Goal: Transaction & Acquisition: Obtain resource

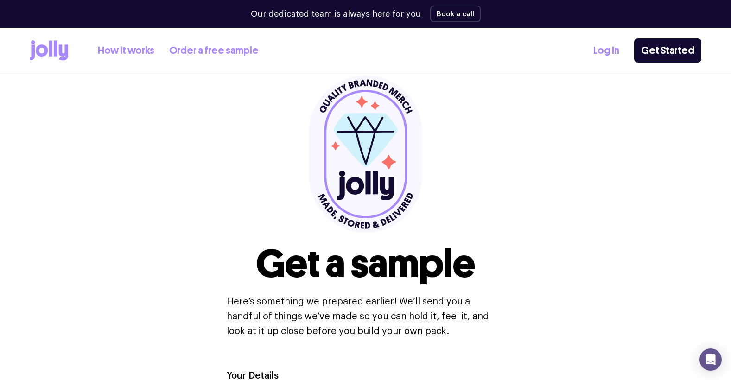
scroll to position [39, 0]
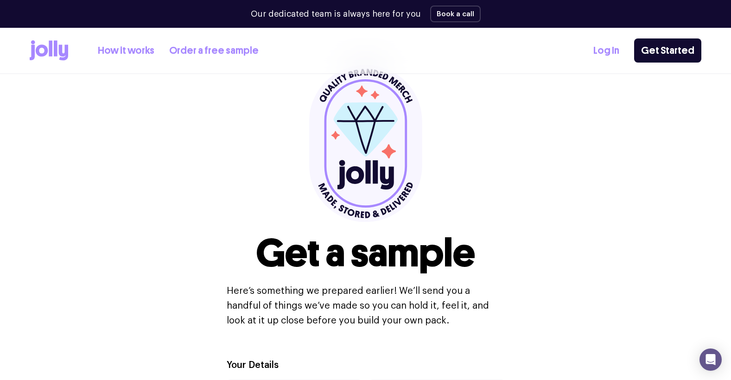
click at [191, 51] on link "Order a free sample" at bounding box center [213, 50] width 89 height 15
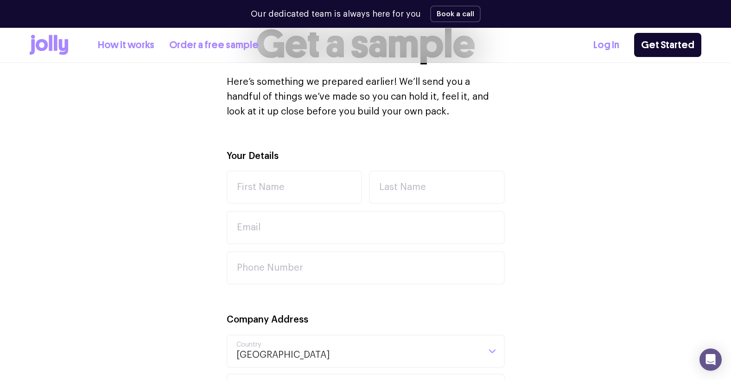
scroll to position [99, 0]
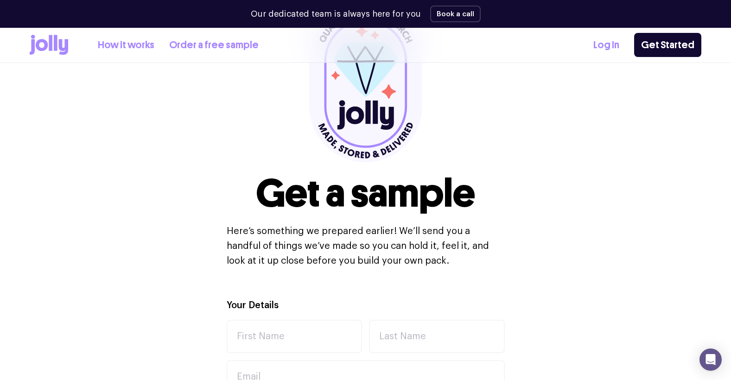
click at [216, 42] on link "Order a free sample" at bounding box center [213, 45] width 89 height 15
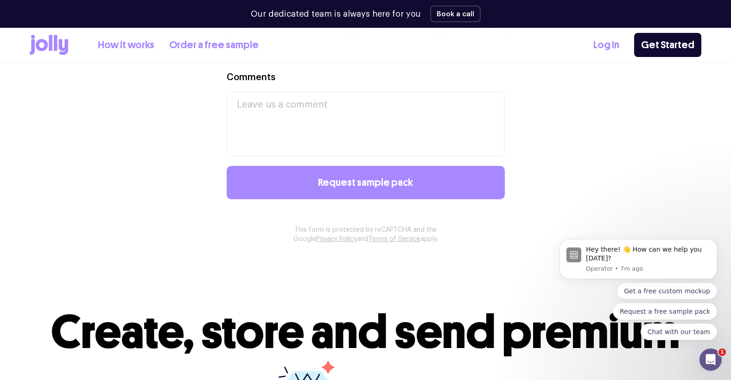
scroll to position [1078, 0]
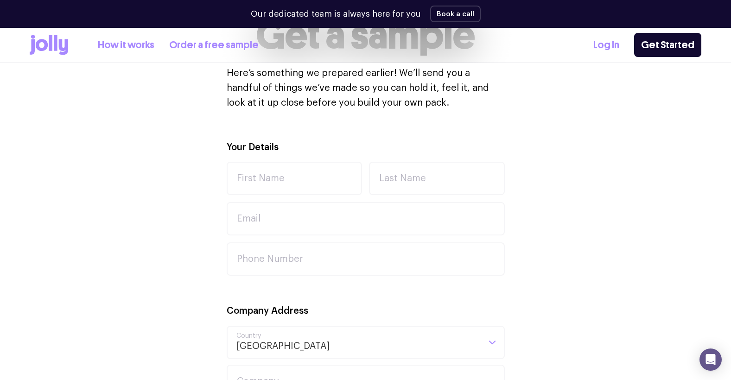
scroll to position [257, 0]
click at [267, 187] on input "First Name" at bounding box center [295, 177] width 136 height 33
type input "Jia"
type input "Sethi"
type input "[EMAIL_ADDRESS][DOMAIN_NAME]"
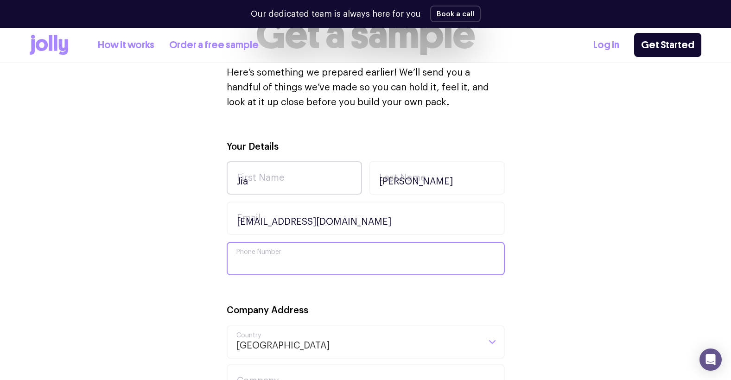
type input "0466999389"
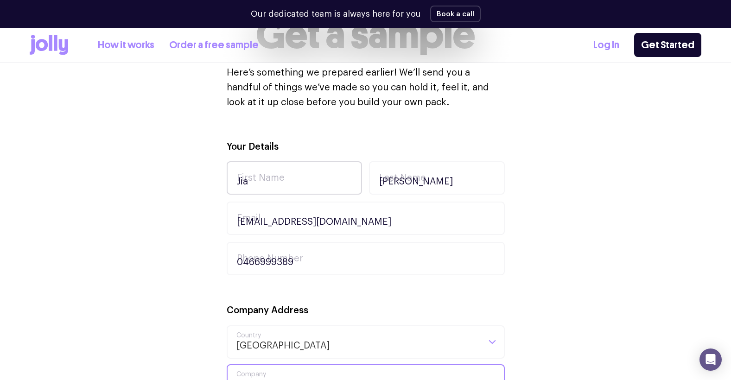
type input "UTS Motorsports"
type input "15 Broadway"
type input "Ultimo"
type input "2007"
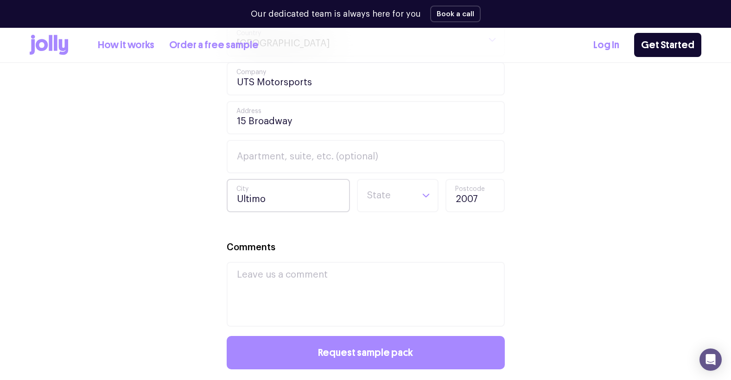
scroll to position [528, 0]
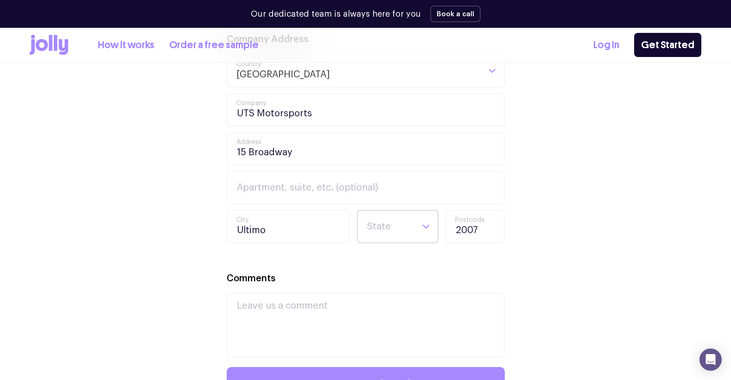
click at [380, 228] on input "Search for option" at bounding box center [389, 227] width 47 height 32
click at [383, 288] on li "NSW" at bounding box center [397, 282] width 77 height 22
click at [296, 303] on textarea "Comments" at bounding box center [366, 325] width 278 height 65
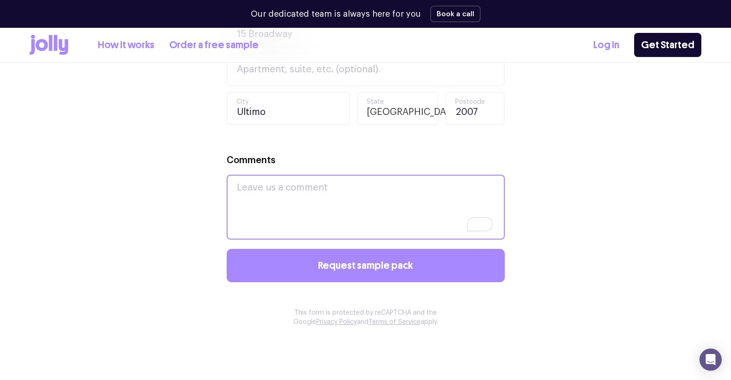
scroll to position [654, 0]
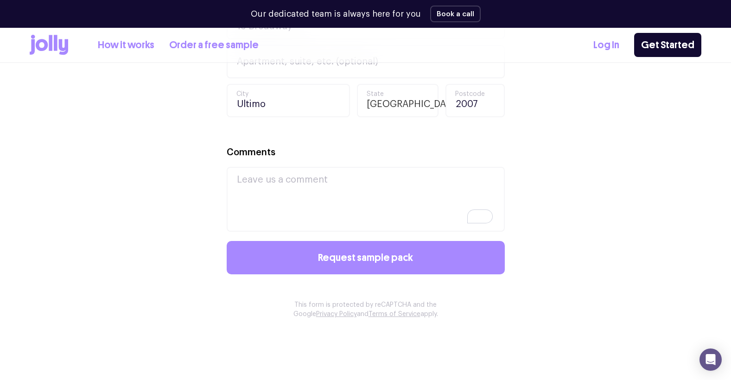
click at [293, 154] on div "Comments" at bounding box center [366, 188] width 278 height 87
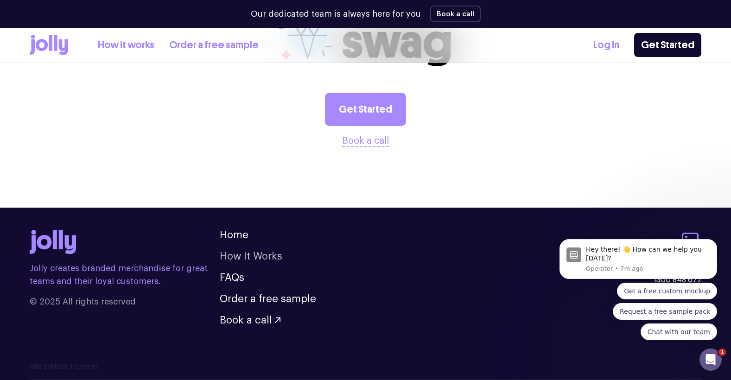
scroll to position [0, 0]
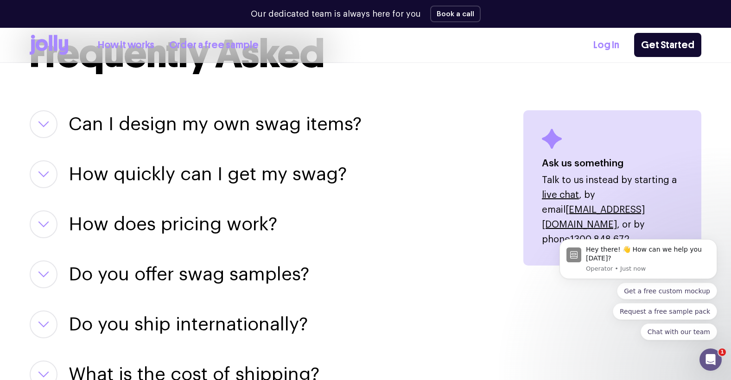
click at [44, 131] on button "button" at bounding box center [44, 124] width 28 height 28
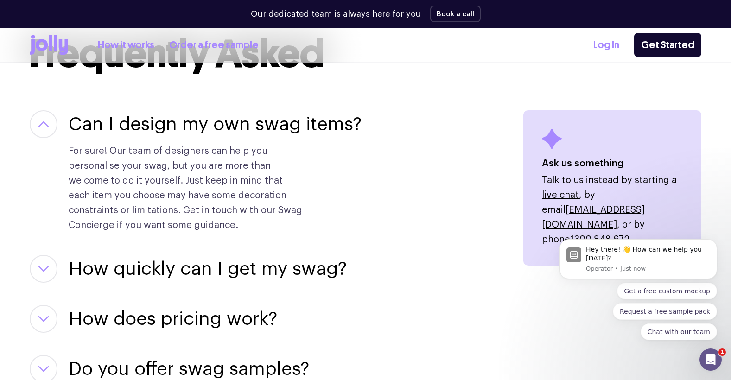
click at [44, 131] on button "button" at bounding box center [44, 124] width 28 height 28
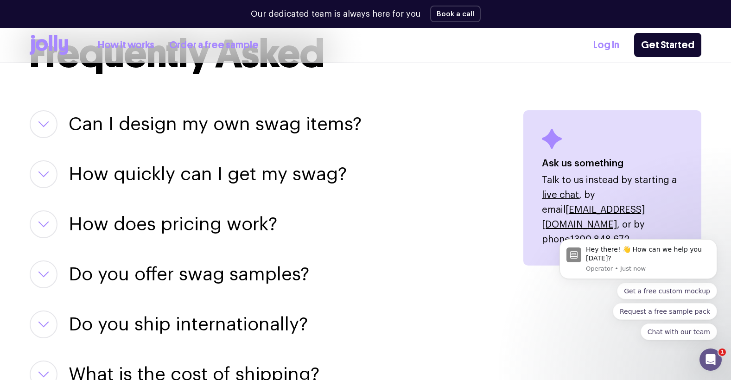
click at [49, 182] on button "button" at bounding box center [44, 174] width 28 height 28
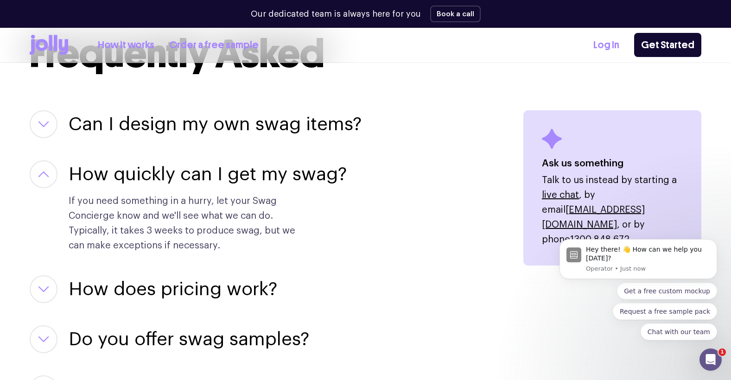
click at [44, 177] on button "button" at bounding box center [44, 174] width 28 height 28
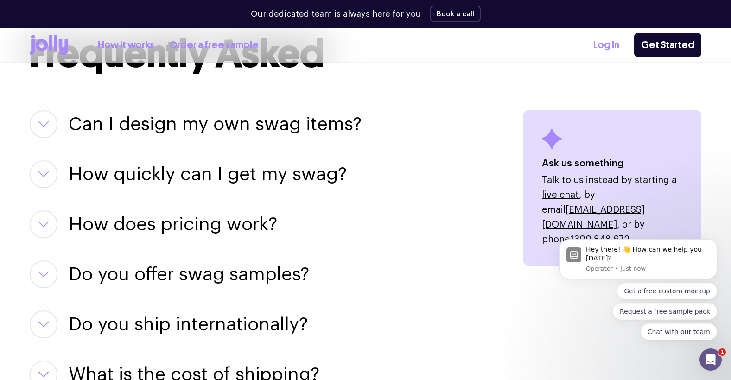
click at [57, 227] on div "How does pricing work? We keep things simple! You pay for the swag items you se…" at bounding box center [265, 224] width 471 height 28
click at [44, 224] on icon "button" at bounding box center [43, 224] width 11 height 6
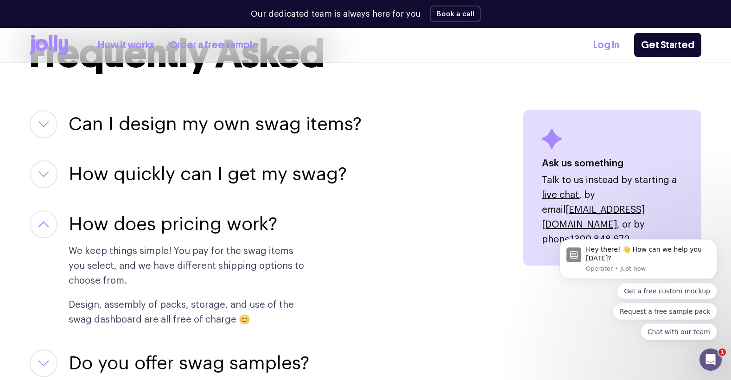
click at [44, 224] on icon "button" at bounding box center [43, 224] width 11 height 6
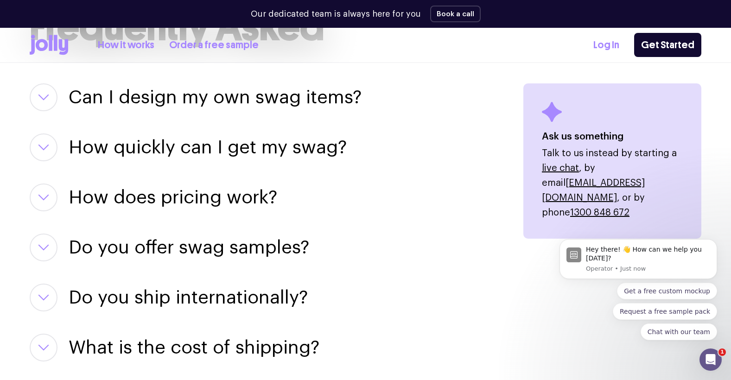
scroll to position [1207, 0]
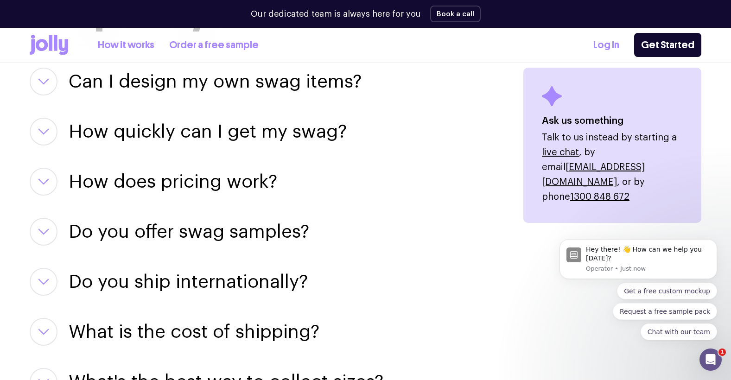
click at [44, 224] on button "button" at bounding box center [44, 232] width 28 height 28
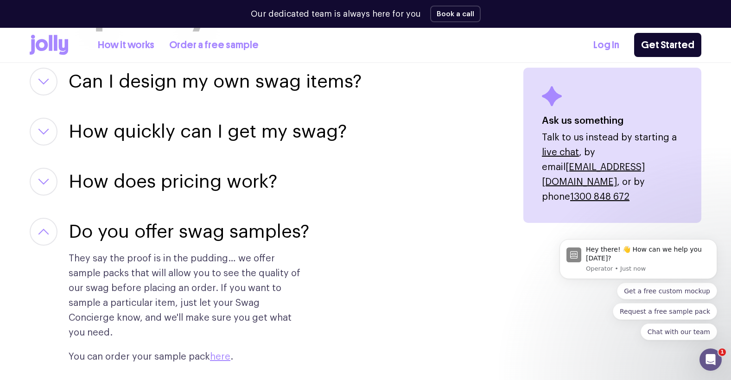
click at [40, 222] on button "button" at bounding box center [44, 232] width 28 height 28
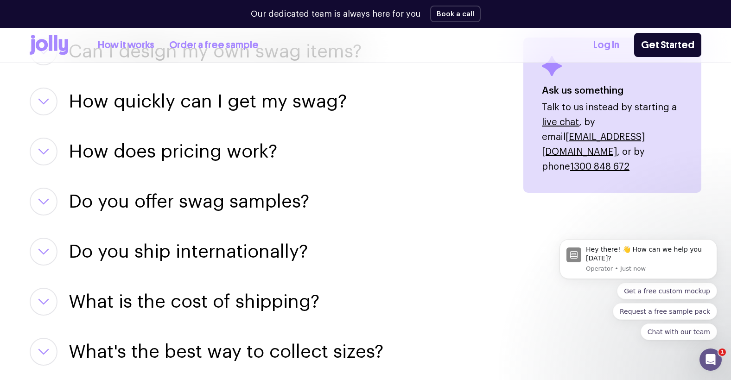
scroll to position [1229, 0]
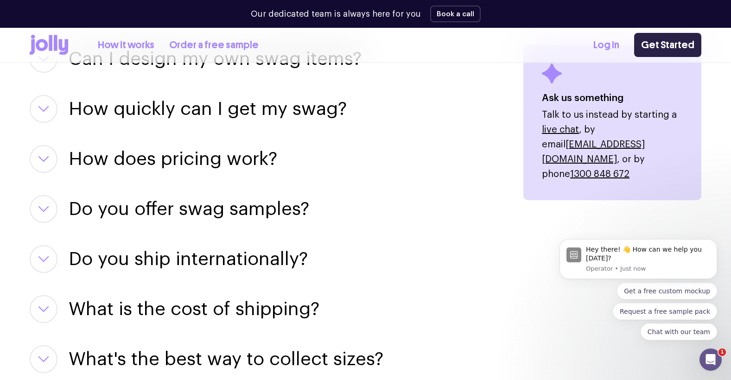
click at [655, 53] on link "Get Started" at bounding box center [667, 45] width 67 height 24
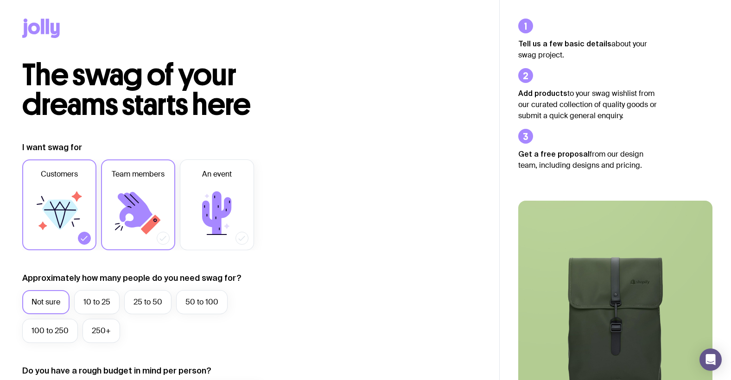
click at [132, 222] on icon at bounding box center [135, 210] width 35 height 36
click at [0, 0] on input "Team members" at bounding box center [0, 0] width 0 height 0
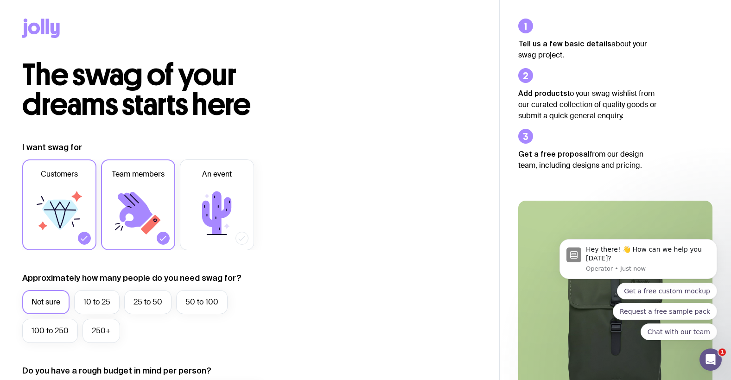
click at [80, 215] on icon at bounding box center [60, 213] width 56 height 56
click at [0, 0] on input "Customers" at bounding box center [0, 0] width 0 height 0
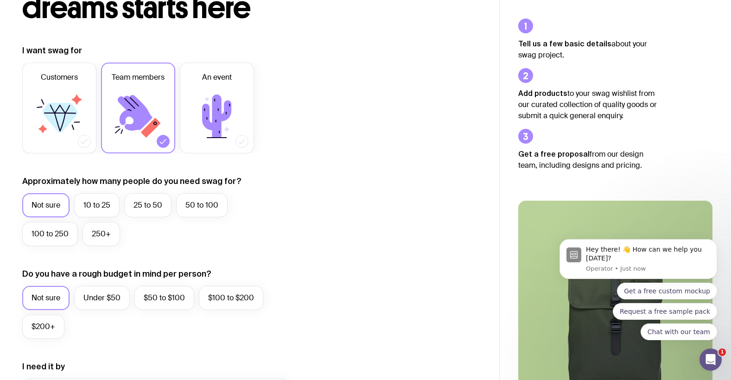
scroll to position [101, 0]
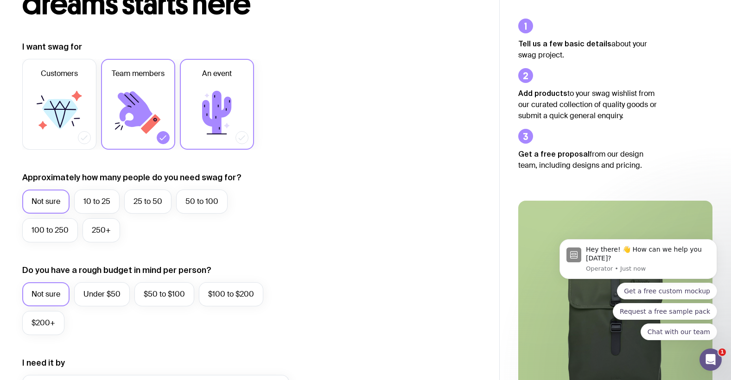
click at [204, 131] on icon at bounding box center [217, 113] width 56 height 56
click at [0, 0] on input "An event" at bounding box center [0, 0] width 0 height 0
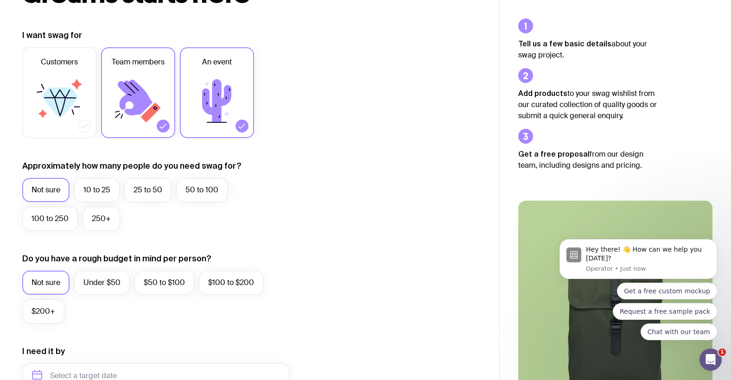
scroll to position [132, 0]
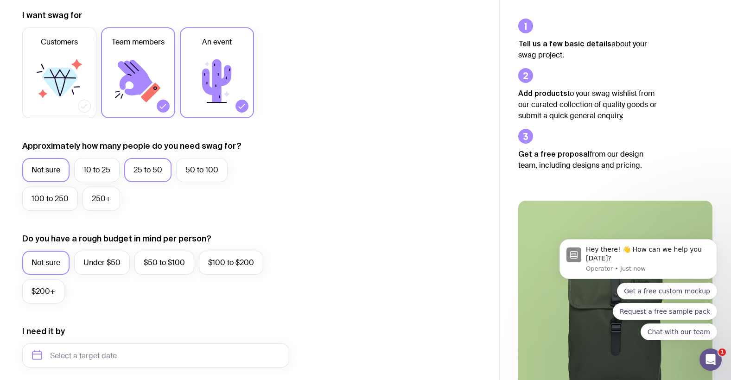
click at [147, 171] on label "25 to 50" at bounding box center [147, 170] width 47 height 24
click at [0, 0] on input "25 to 50" at bounding box center [0, 0] width 0 height 0
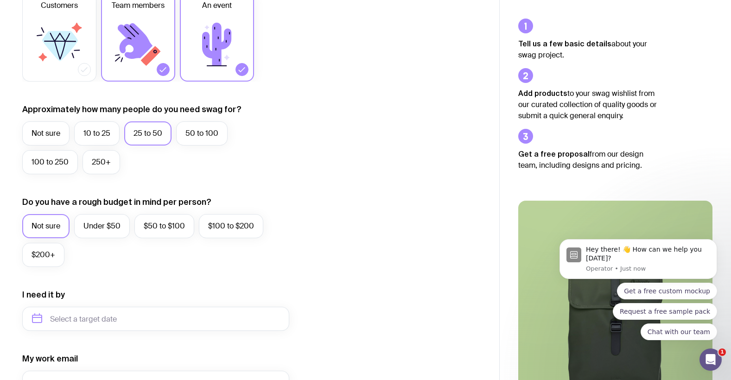
scroll to position [191, 0]
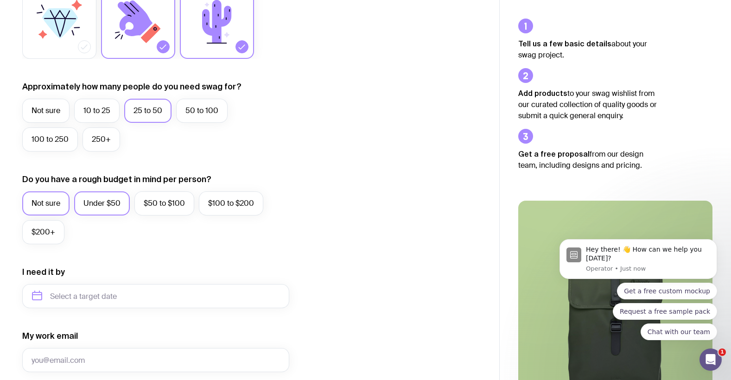
click at [95, 200] on label "Under $50" at bounding box center [102, 203] width 56 height 24
click at [0, 0] on input "Under $50" at bounding box center [0, 0] width 0 height 0
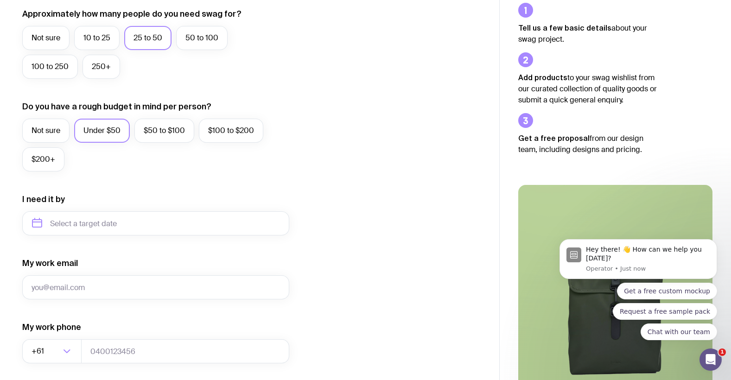
scroll to position [292, 0]
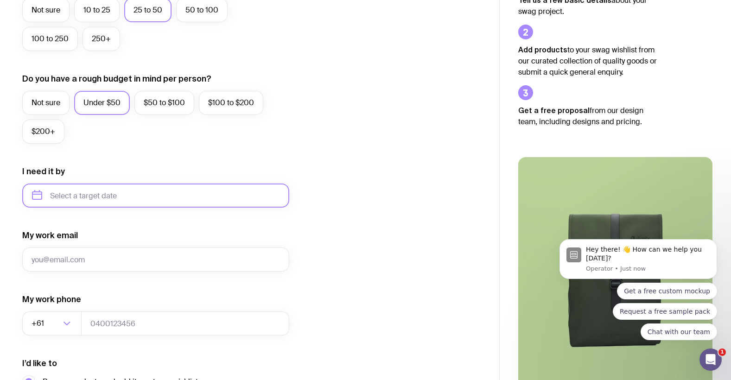
click at [90, 185] on input "text" at bounding box center [155, 196] width 267 height 24
click at [64, 311] on button "Oct" at bounding box center [81, 309] width 34 height 19
type input "October 2025"
click at [73, 197] on input "October 2025" at bounding box center [155, 196] width 267 height 24
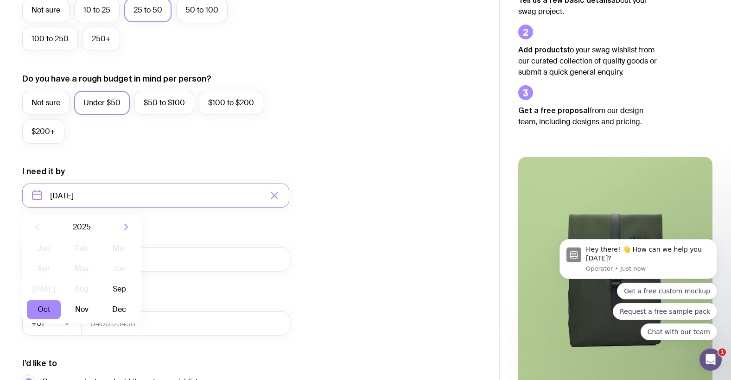
click at [168, 244] on div "My work email" at bounding box center [155, 251] width 267 height 42
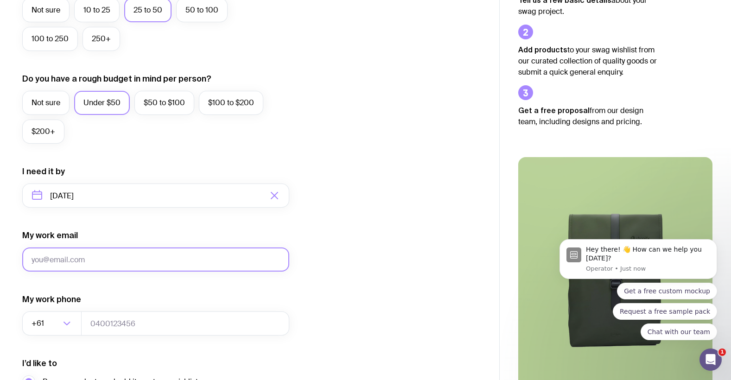
click at [161, 258] on input "My work email" at bounding box center [155, 259] width 267 height 24
type input "sponsorships@utsmotorsports.com"
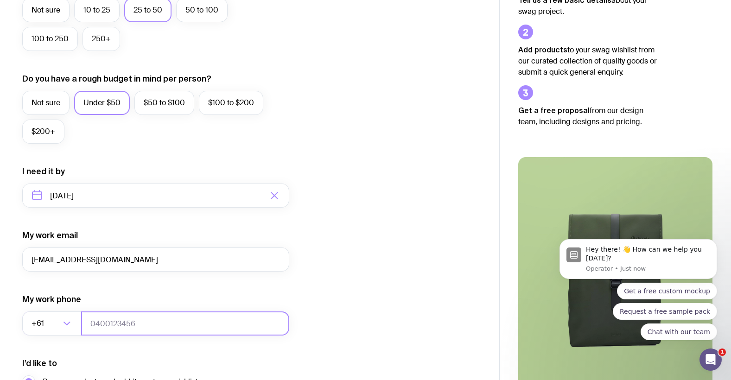
type input "0466999389"
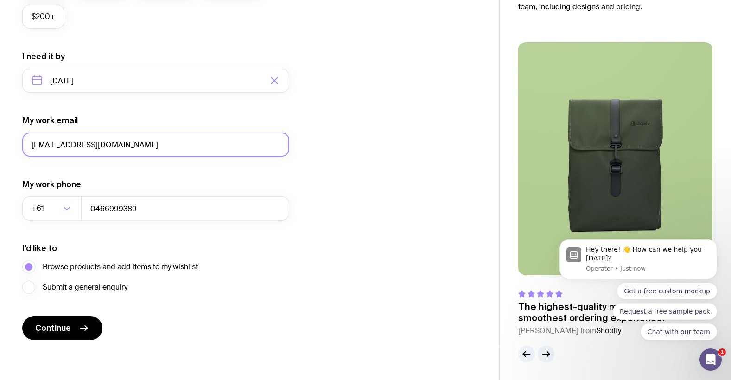
scroll to position [408, 0]
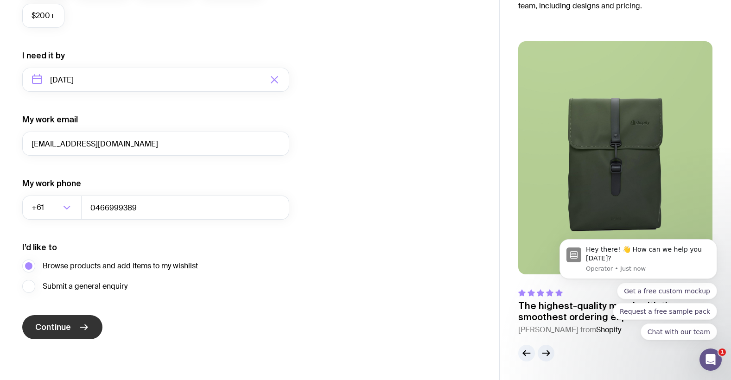
click at [89, 331] on icon "submit" at bounding box center [83, 327] width 11 height 11
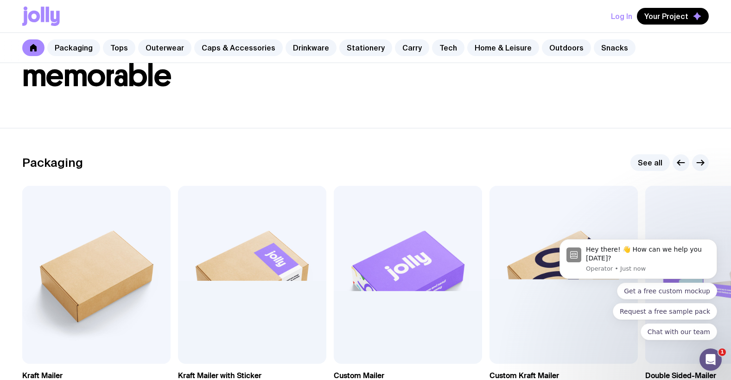
scroll to position [100, 0]
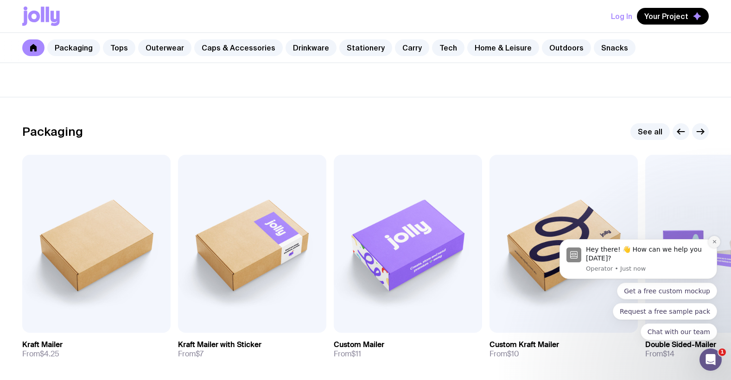
click at [716, 241] on icon "Dismiss notification" at bounding box center [714, 241] width 5 height 5
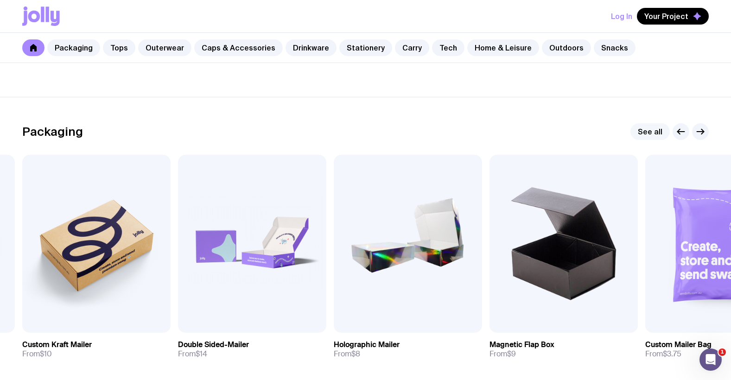
click at [658, 131] on link "See all" at bounding box center [649, 131] width 39 height 17
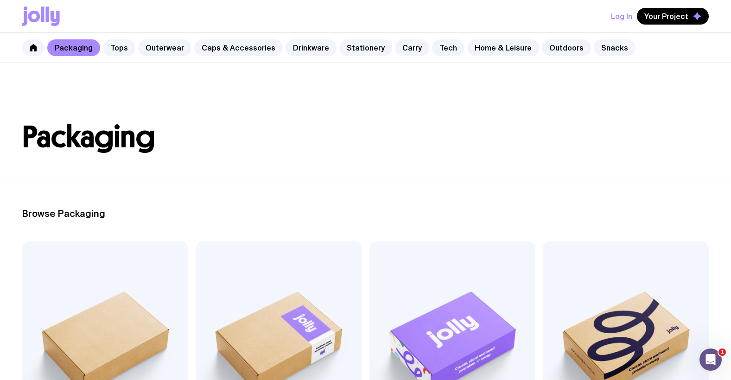
click at [82, 292] on img at bounding box center [105, 340] width 166 height 199
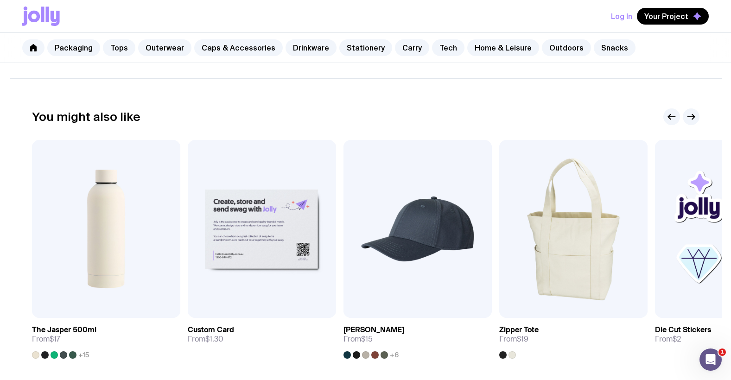
scroll to position [431, 0]
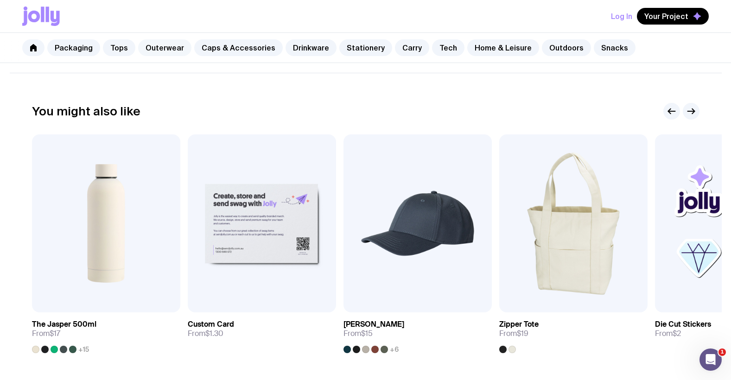
click at [162, 45] on link "Outerwear" at bounding box center [164, 47] width 53 height 17
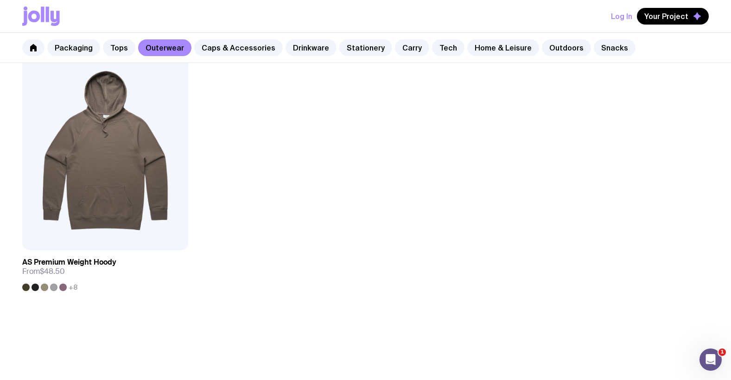
scroll to position [1607, 0]
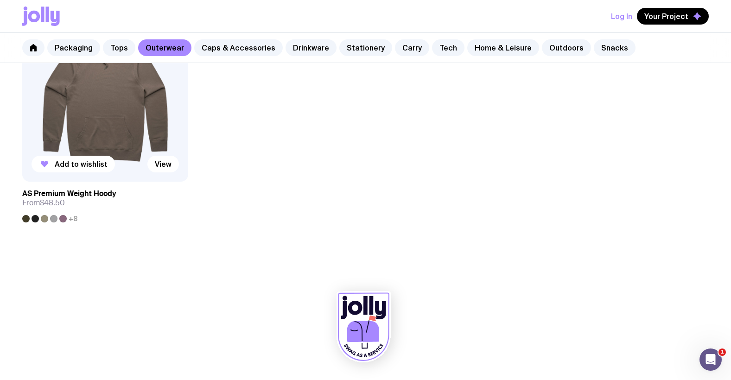
click at [60, 128] on img at bounding box center [105, 81] width 166 height 199
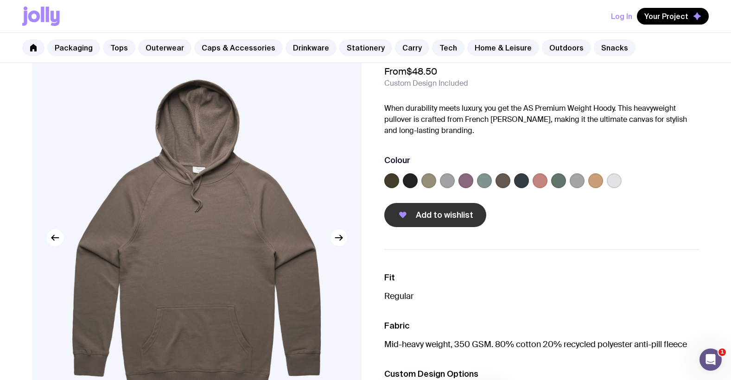
scroll to position [44, 0]
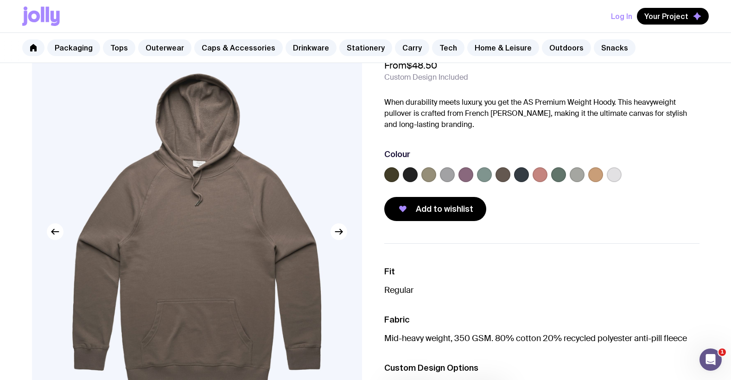
click at [393, 172] on label at bounding box center [391, 174] width 15 height 15
click at [0, 0] on input "radio" at bounding box center [0, 0] width 0 height 0
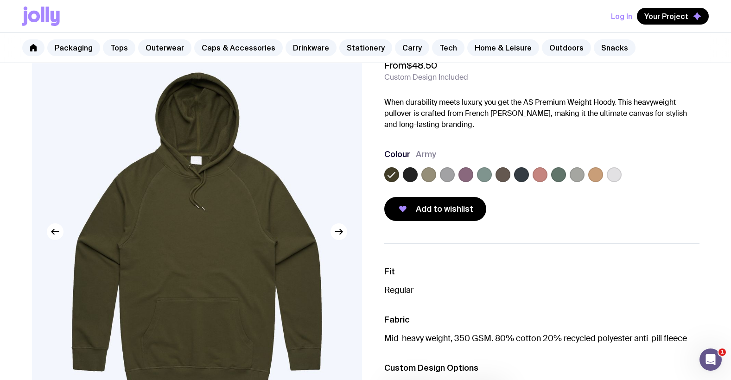
click at [415, 174] on label at bounding box center [410, 174] width 15 height 15
click at [0, 0] on input "radio" at bounding box center [0, 0] width 0 height 0
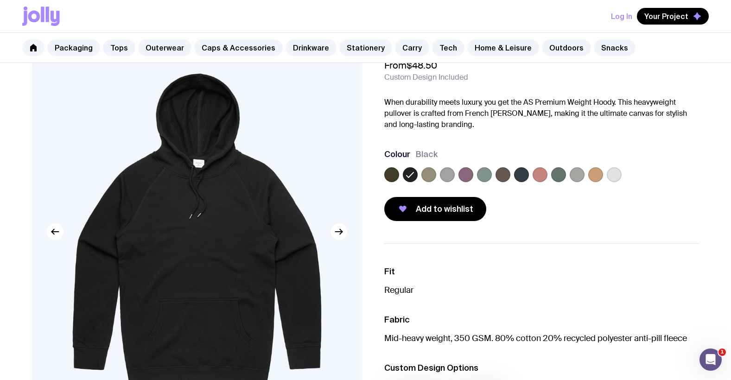
click at [431, 173] on label at bounding box center [428, 174] width 15 height 15
click at [0, 0] on input "radio" at bounding box center [0, 0] width 0 height 0
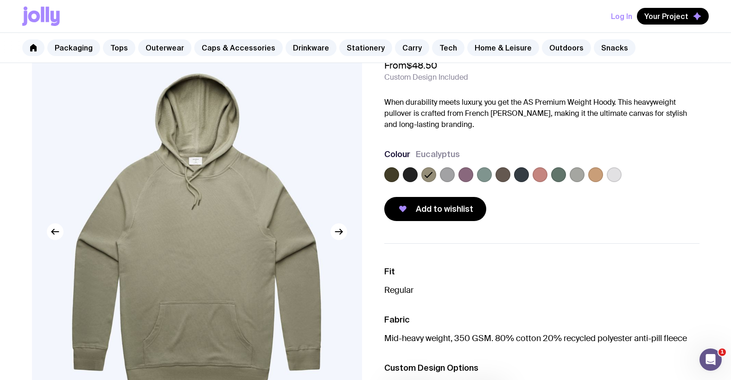
click at [450, 172] on label at bounding box center [447, 174] width 15 height 15
click at [0, 0] on input "radio" at bounding box center [0, 0] width 0 height 0
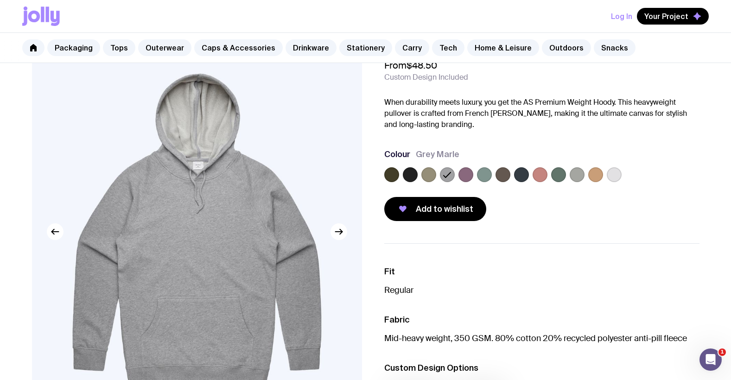
click at [475, 174] on div at bounding box center [541, 176] width 315 height 19
click at [468, 174] on label at bounding box center [465, 174] width 15 height 15
click at [0, 0] on input "radio" at bounding box center [0, 0] width 0 height 0
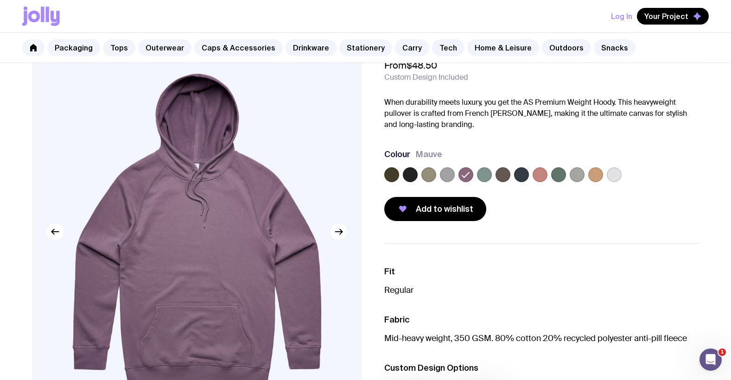
click at [493, 177] on div at bounding box center [541, 176] width 315 height 19
click at [490, 176] on label at bounding box center [484, 174] width 15 height 15
click at [0, 0] on input "radio" at bounding box center [0, 0] width 0 height 0
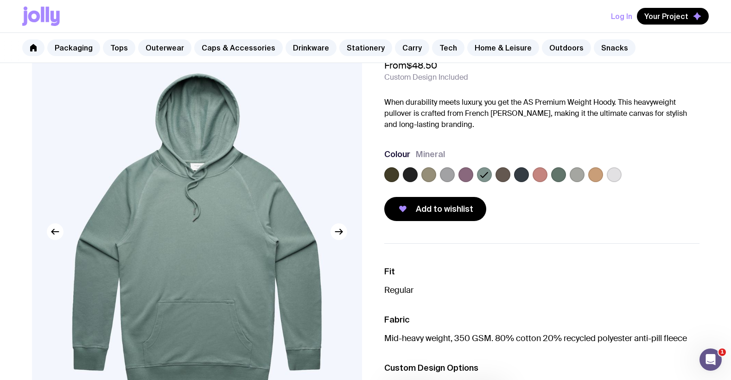
click at [506, 175] on label at bounding box center [502, 174] width 15 height 15
click at [0, 0] on input "radio" at bounding box center [0, 0] width 0 height 0
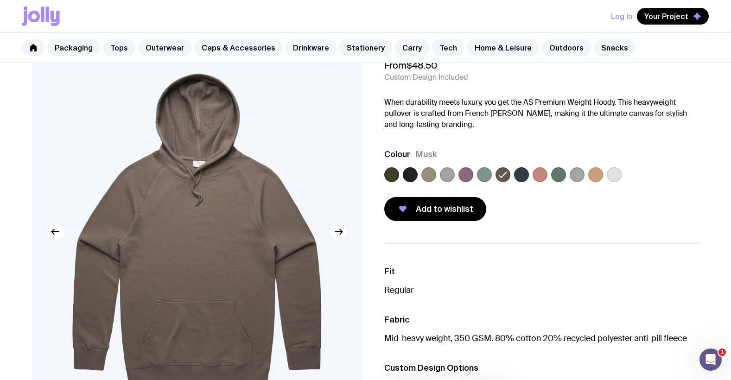
click at [523, 174] on label at bounding box center [521, 174] width 15 height 15
click at [0, 0] on input "radio" at bounding box center [0, 0] width 0 height 0
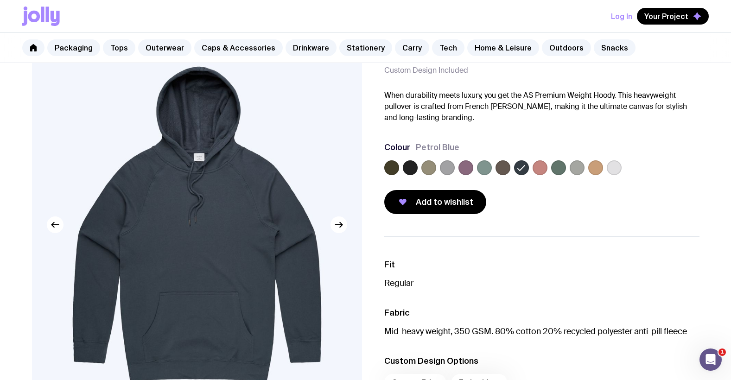
scroll to position [52, 0]
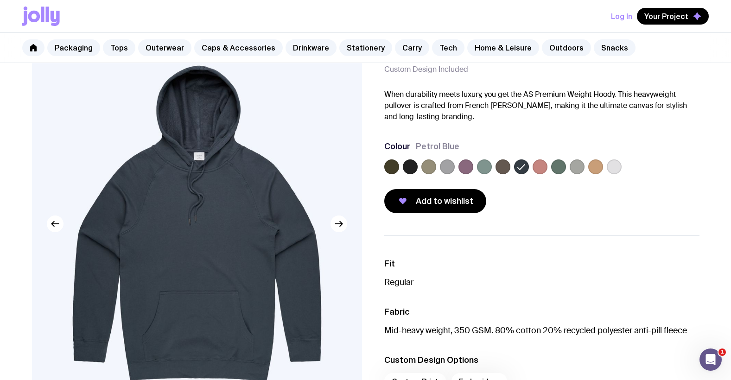
click at [537, 166] on label at bounding box center [539, 166] width 15 height 15
click at [0, 0] on input "radio" at bounding box center [0, 0] width 0 height 0
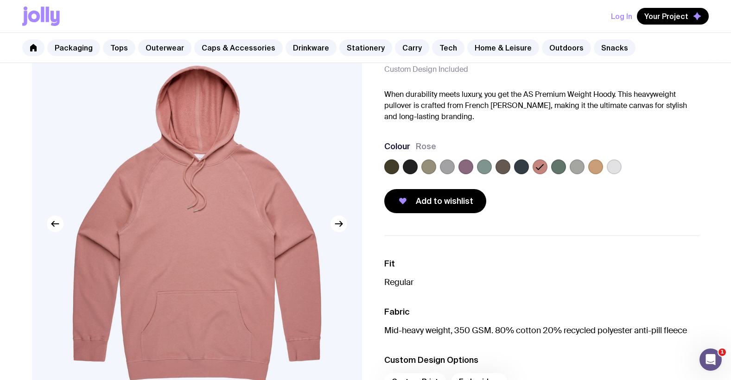
click at [556, 167] on label at bounding box center [558, 166] width 15 height 15
click at [0, 0] on input "radio" at bounding box center [0, 0] width 0 height 0
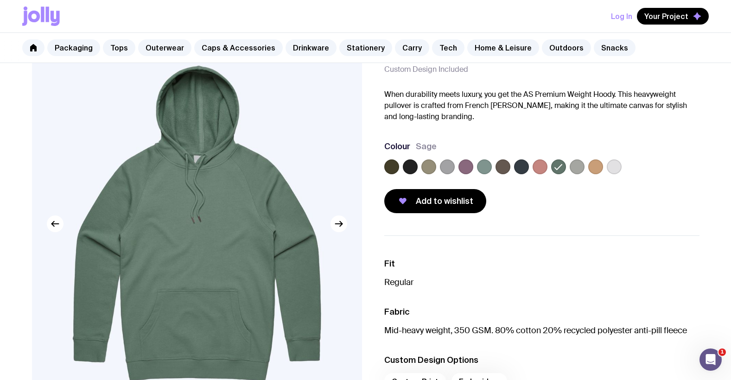
click at [586, 172] on div at bounding box center [541, 168] width 315 height 19
click at [580, 169] on label at bounding box center [577, 166] width 15 height 15
click at [0, 0] on input "radio" at bounding box center [0, 0] width 0 height 0
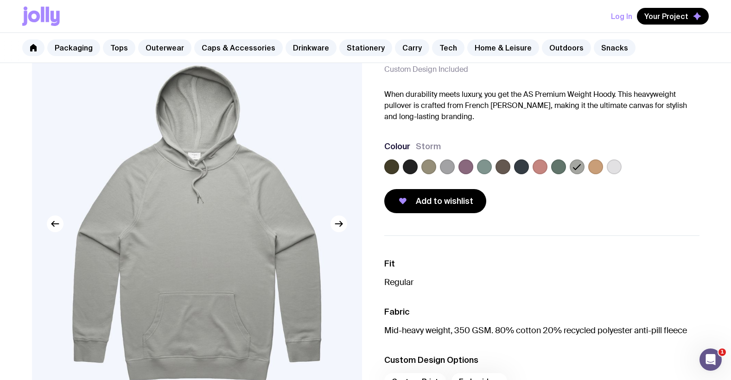
click at [590, 169] on label at bounding box center [595, 166] width 15 height 15
click at [0, 0] on input "radio" at bounding box center [0, 0] width 0 height 0
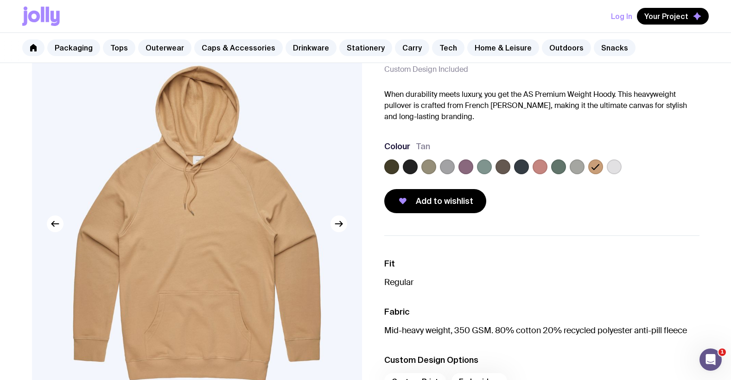
click at [607, 170] on label at bounding box center [614, 166] width 15 height 15
click at [0, 0] on input "radio" at bounding box center [0, 0] width 0 height 0
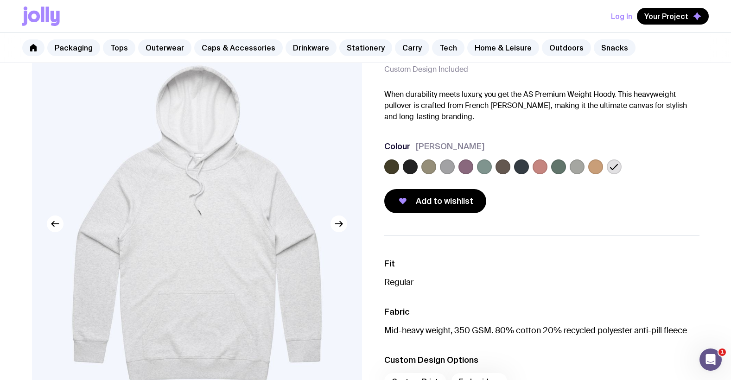
click at [520, 167] on label at bounding box center [521, 166] width 15 height 15
click at [0, 0] on input "radio" at bounding box center [0, 0] width 0 height 0
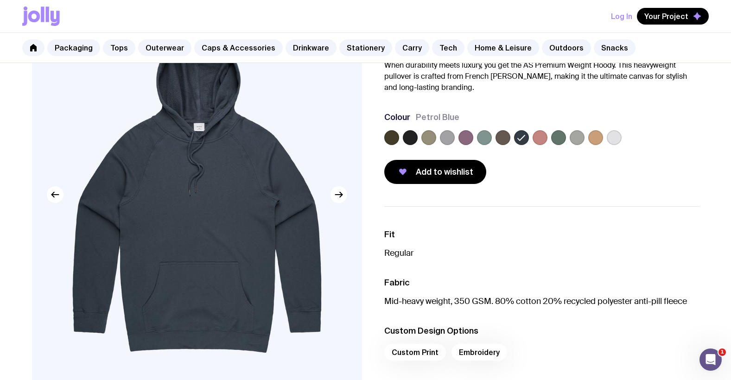
scroll to position [0, 0]
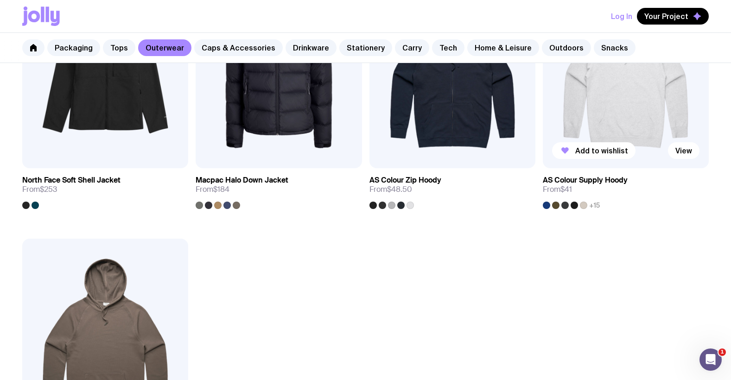
scroll to position [1352, 0]
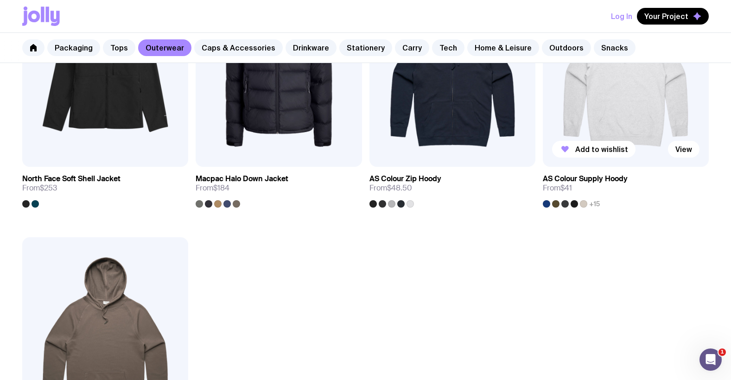
click at [584, 107] on img at bounding box center [626, 67] width 166 height 199
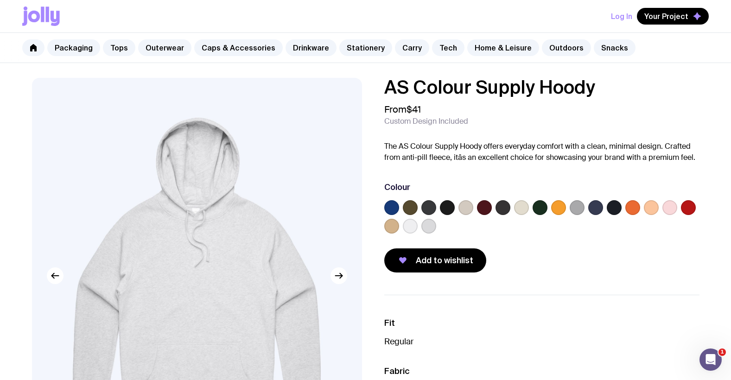
click at [392, 207] on label at bounding box center [391, 207] width 15 height 15
click at [0, 0] on input "radio" at bounding box center [0, 0] width 0 height 0
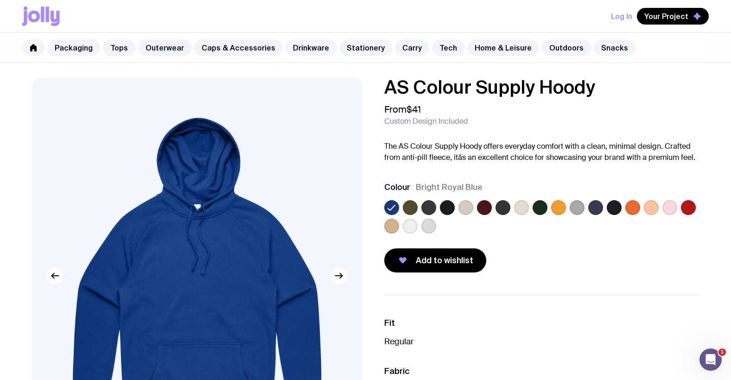
click at [413, 205] on label at bounding box center [410, 207] width 15 height 15
click at [0, 0] on input "radio" at bounding box center [0, 0] width 0 height 0
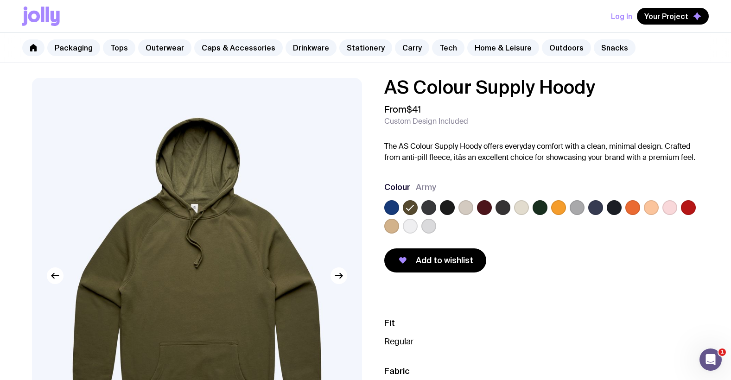
click at [437, 205] on div at bounding box center [541, 218] width 315 height 37
click at [434, 205] on label at bounding box center [428, 207] width 15 height 15
click at [0, 0] on input "radio" at bounding box center [0, 0] width 0 height 0
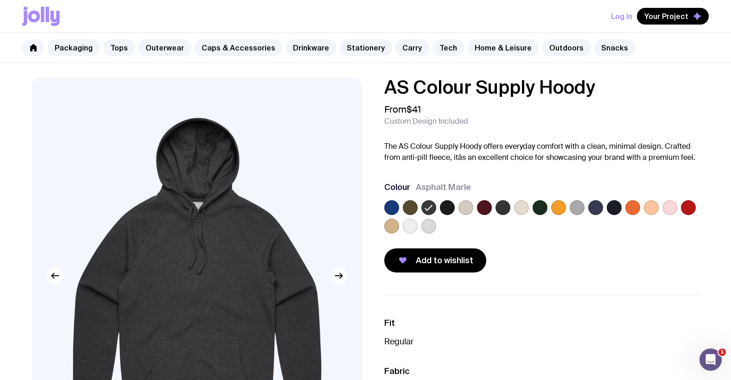
click at [447, 208] on label at bounding box center [447, 207] width 15 height 15
click at [0, 0] on input "radio" at bounding box center [0, 0] width 0 height 0
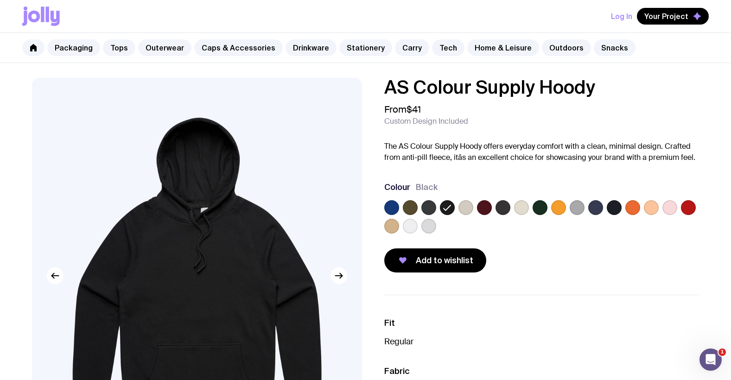
click at [468, 209] on label at bounding box center [465, 207] width 15 height 15
click at [0, 0] on input "radio" at bounding box center [0, 0] width 0 height 0
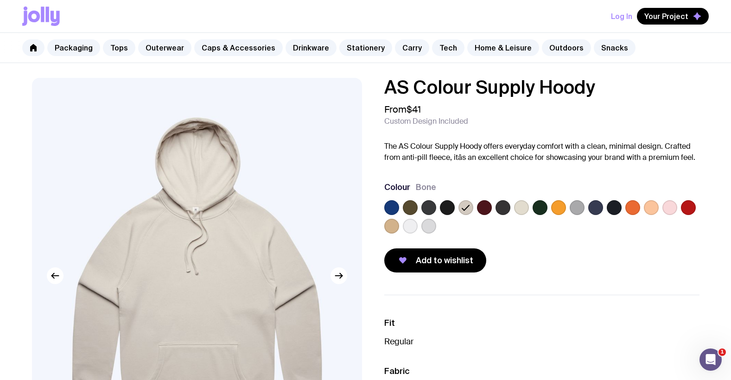
click at [491, 209] on label at bounding box center [484, 207] width 15 height 15
click at [0, 0] on input "radio" at bounding box center [0, 0] width 0 height 0
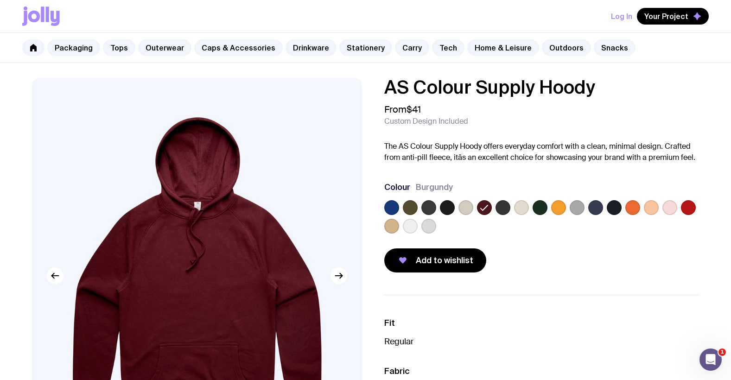
click at [510, 208] on div at bounding box center [541, 218] width 315 height 37
click at [507, 208] on label at bounding box center [502, 207] width 15 height 15
click at [0, 0] on input "radio" at bounding box center [0, 0] width 0 height 0
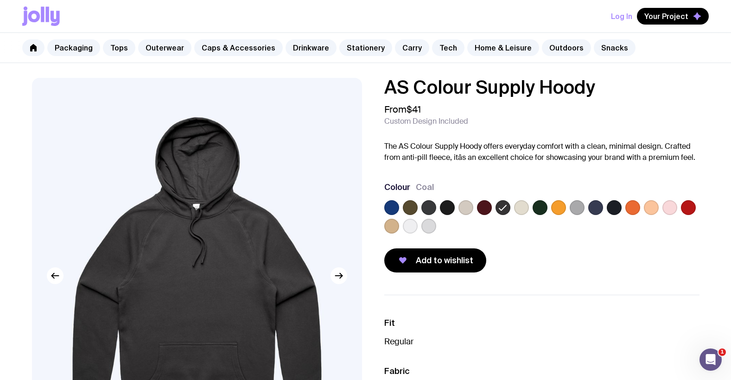
click at [523, 210] on label at bounding box center [521, 207] width 15 height 15
click at [0, 0] on input "radio" at bounding box center [0, 0] width 0 height 0
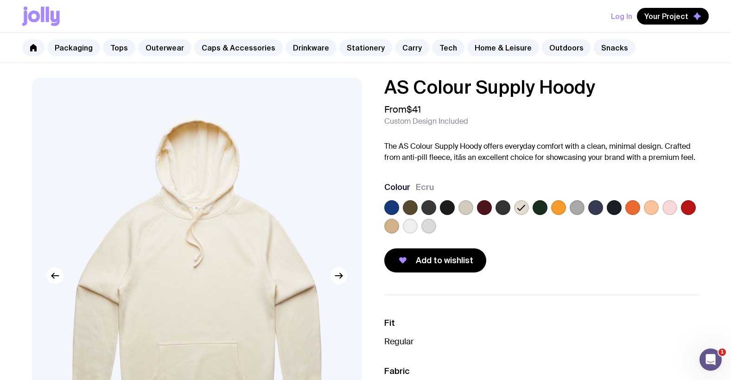
click at [541, 210] on label at bounding box center [539, 207] width 15 height 15
click at [0, 0] on input "radio" at bounding box center [0, 0] width 0 height 0
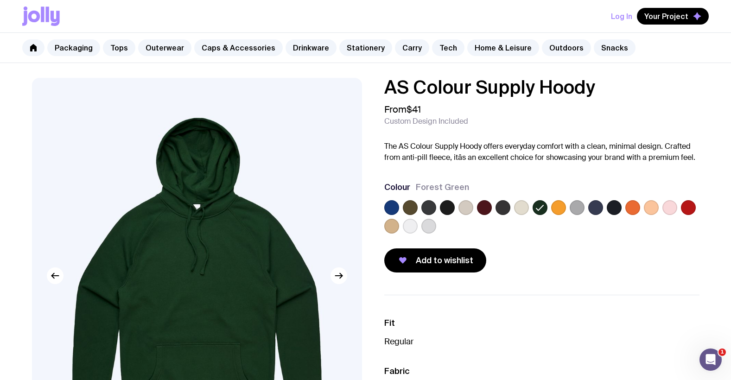
click at [558, 210] on label at bounding box center [558, 207] width 15 height 15
click at [0, 0] on input "radio" at bounding box center [0, 0] width 0 height 0
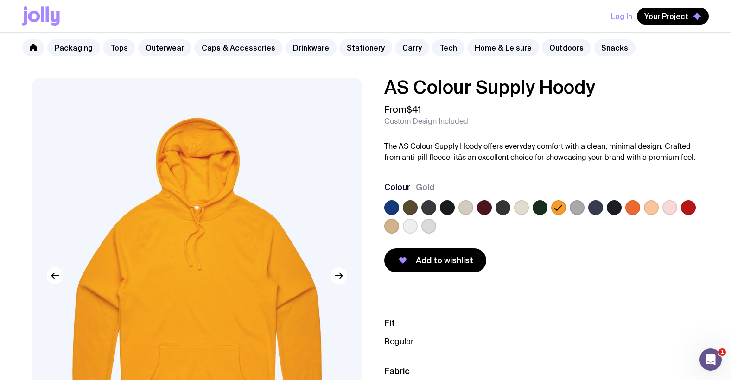
click at [574, 209] on label at bounding box center [577, 207] width 15 height 15
click at [0, 0] on input "radio" at bounding box center [0, 0] width 0 height 0
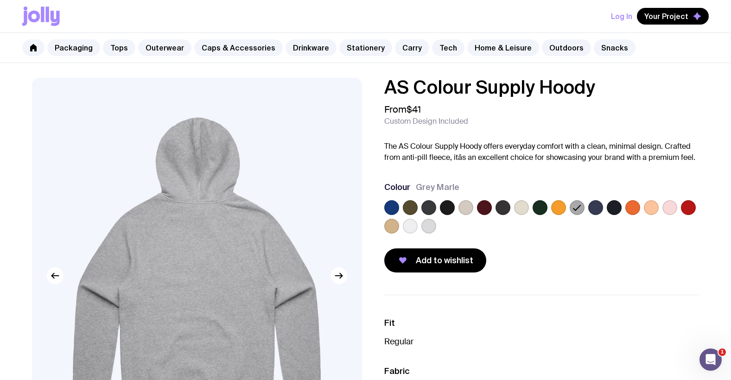
click at [594, 209] on label at bounding box center [595, 207] width 15 height 15
click at [0, 0] on input "radio" at bounding box center [0, 0] width 0 height 0
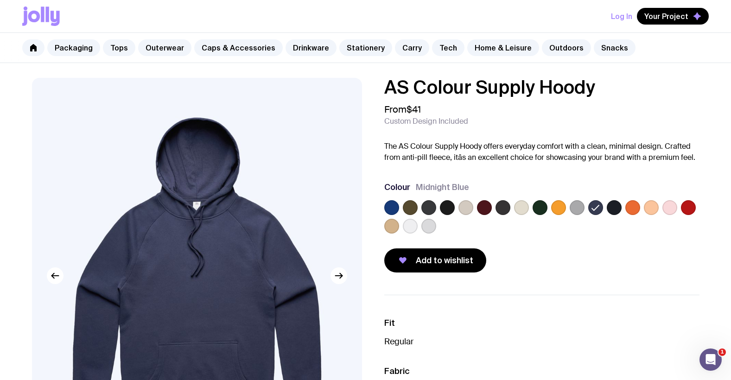
click at [616, 209] on label at bounding box center [614, 207] width 15 height 15
click at [0, 0] on input "radio" at bounding box center [0, 0] width 0 height 0
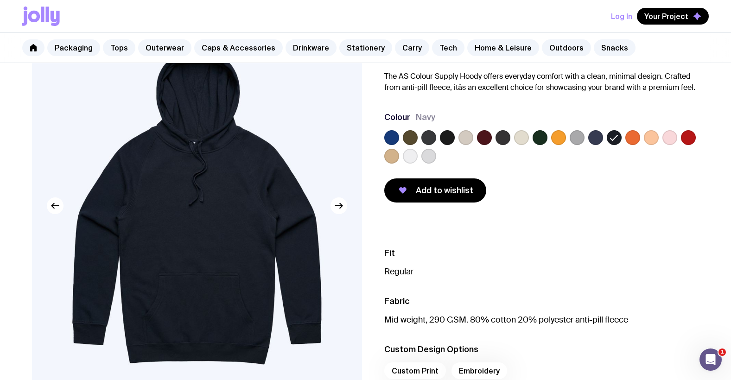
scroll to position [69, 0]
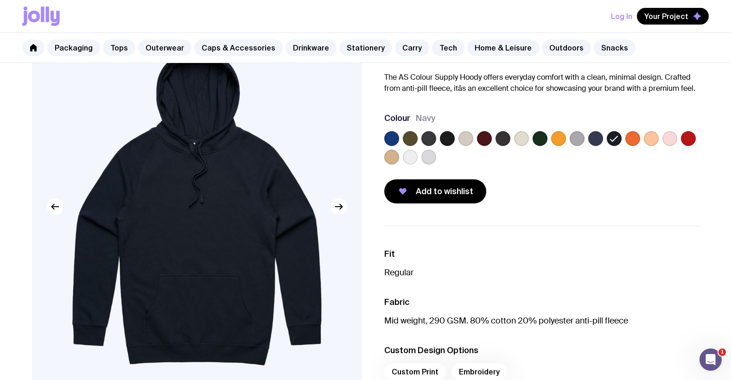
click at [595, 138] on label at bounding box center [595, 138] width 15 height 15
click at [0, 0] on input "radio" at bounding box center [0, 0] width 0 height 0
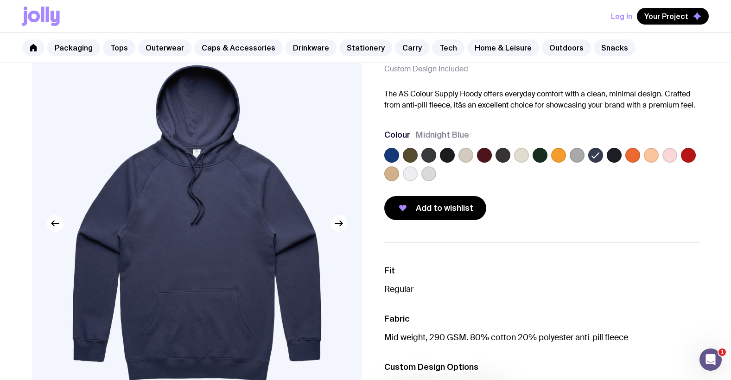
scroll to position [47, 0]
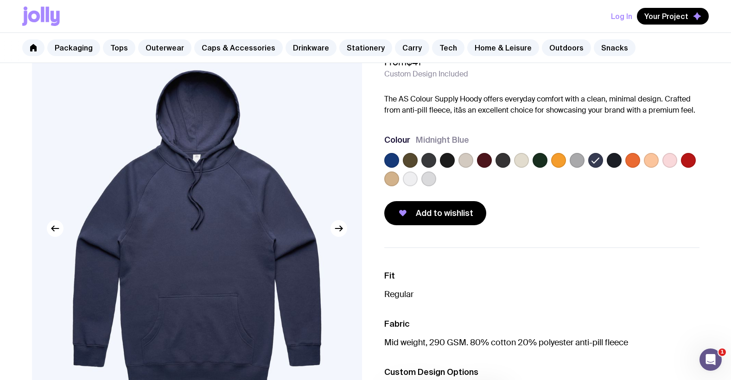
click at [617, 157] on label at bounding box center [614, 160] width 15 height 15
click at [0, 0] on input "radio" at bounding box center [0, 0] width 0 height 0
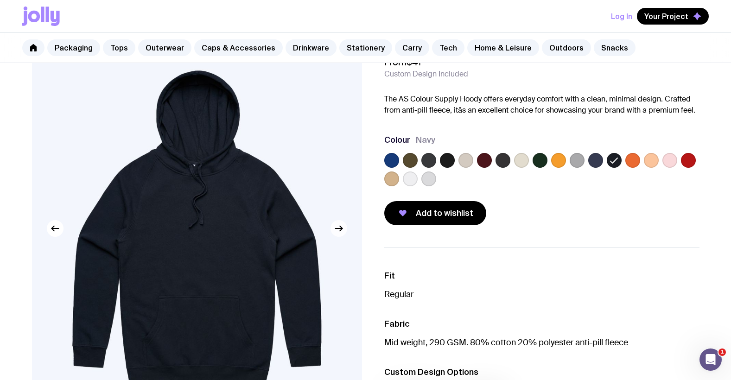
click at [335, 231] on icon "button" at bounding box center [338, 228] width 11 height 11
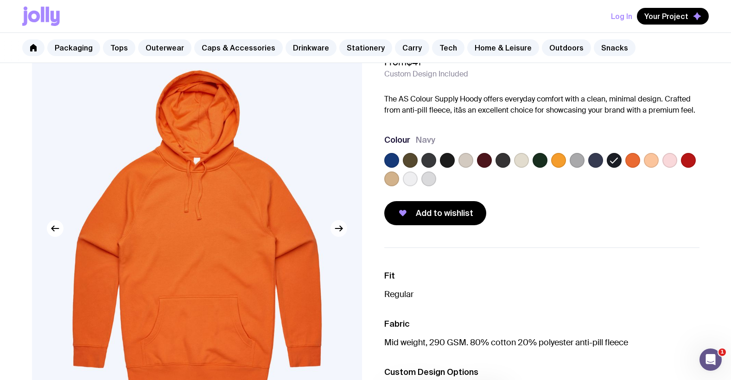
click at [335, 231] on icon "button" at bounding box center [338, 228] width 11 height 11
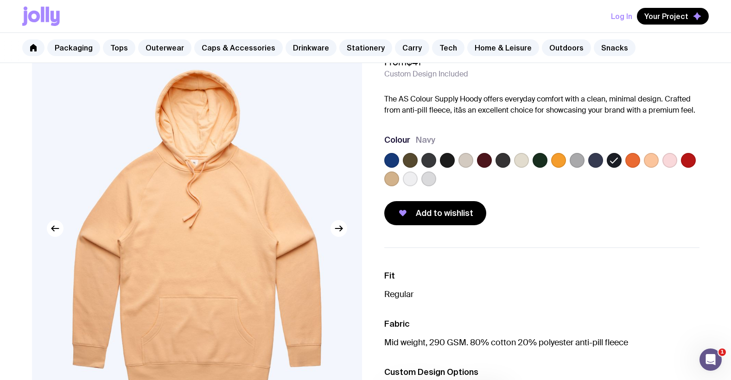
click at [595, 163] on label at bounding box center [595, 160] width 15 height 15
click at [0, 0] on input "radio" at bounding box center [0, 0] width 0 height 0
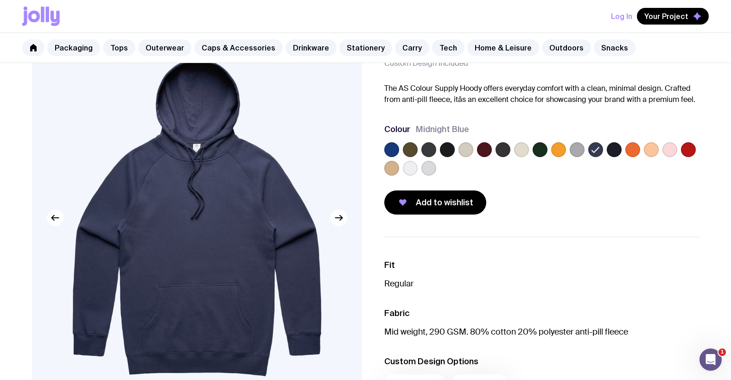
scroll to position [0, 0]
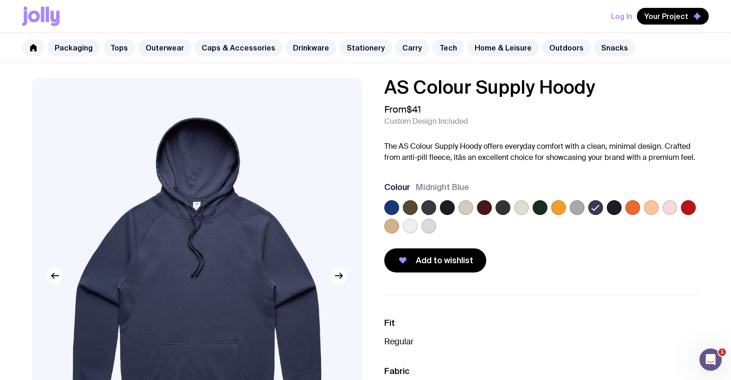
click at [275, 192] on img at bounding box center [197, 276] width 330 height 396
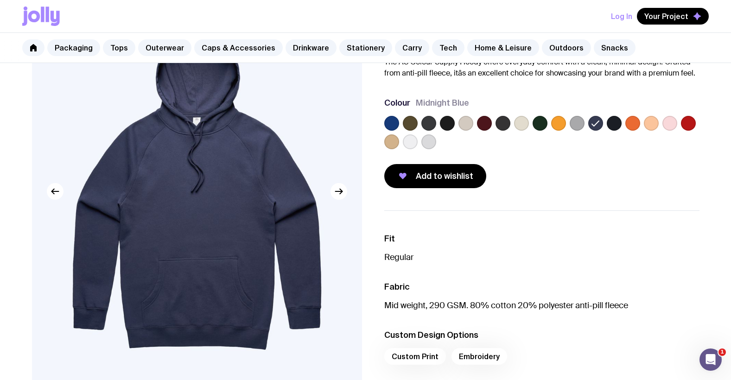
scroll to position [124, 0]
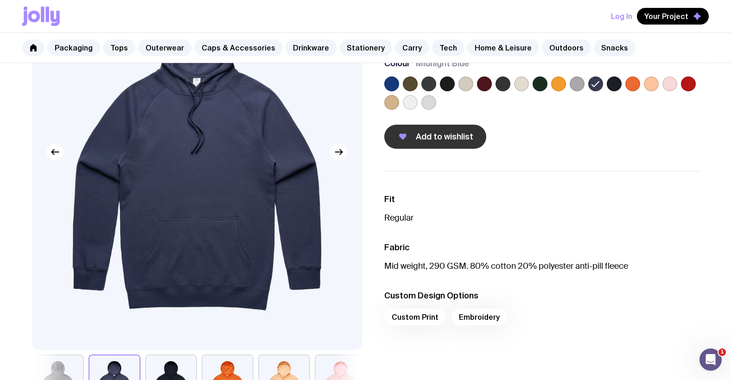
click at [428, 135] on span "Add to wishlist" at bounding box center [444, 136] width 57 height 11
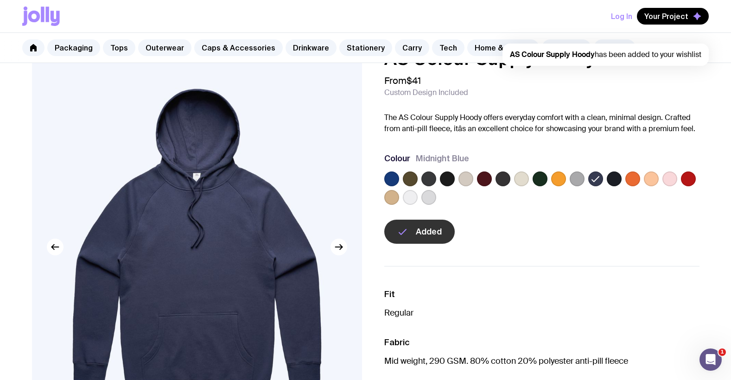
scroll to position [0, 0]
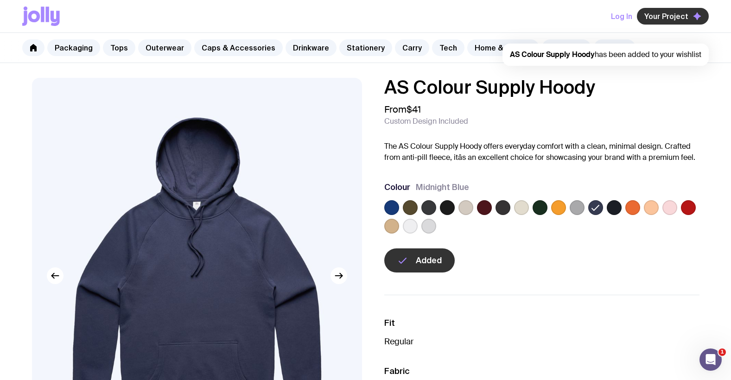
click at [669, 10] on button "Your Project" at bounding box center [673, 16] width 72 height 17
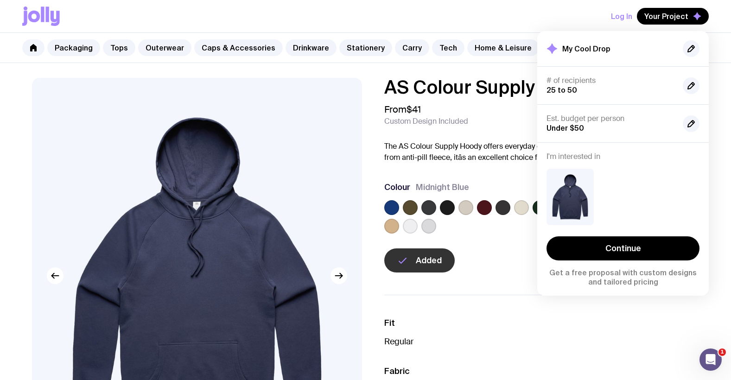
click at [38, 18] on icon at bounding box center [34, 17] width 12 height 12
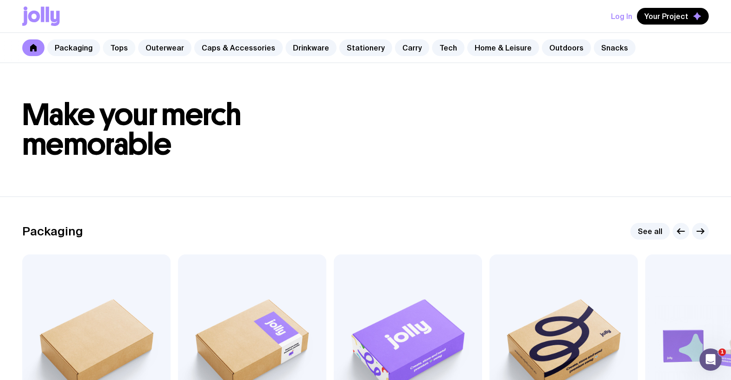
click at [119, 47] on link "Tops" at bounding box center [119, 47] width 32 height 17
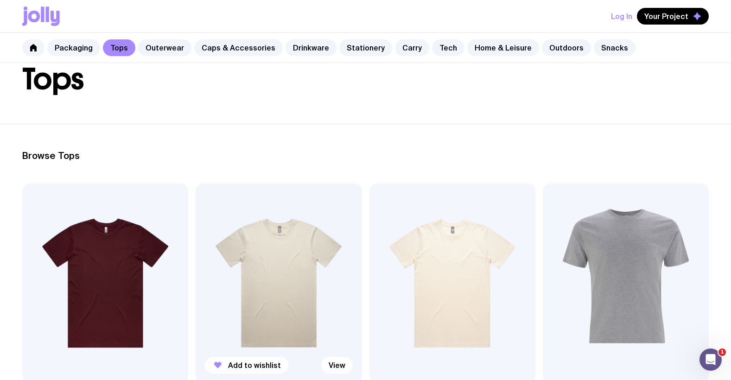
scroll to position [66, 0]
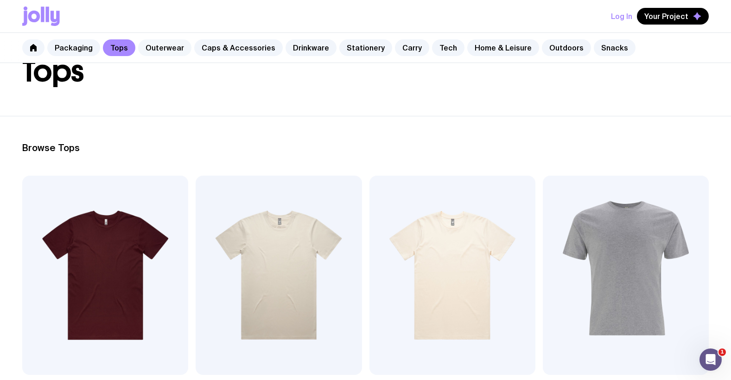
click at [169, 56] on link "Outerwear" at bounding box center [164, 47] width 53 height 17
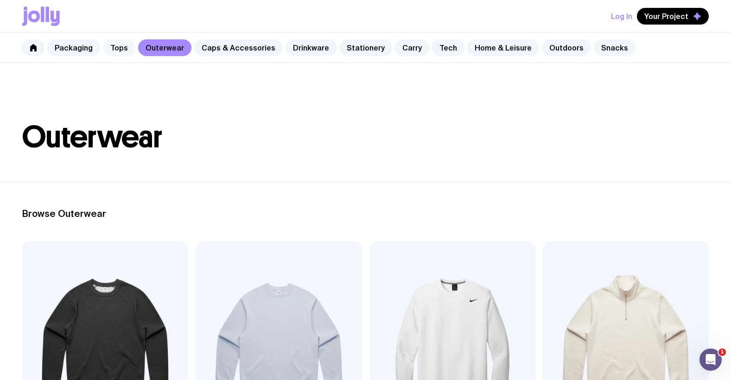
click at [107, 45] on link "Tops" at bounding box center [119, 47] width 32 height 17
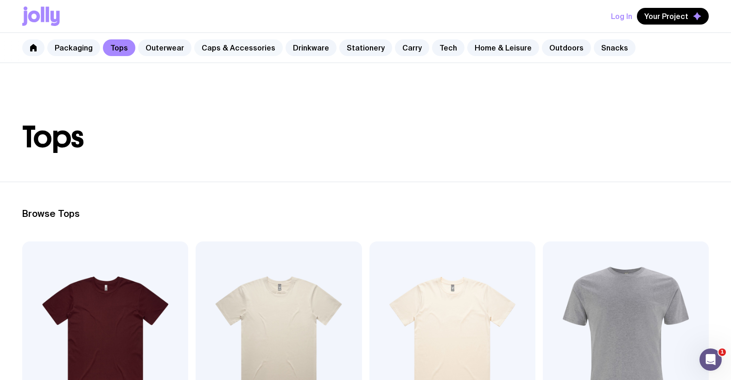
click at [219, 48] on link "Caps & Accessories" at bounding box center [238, 47] width 89 height 17
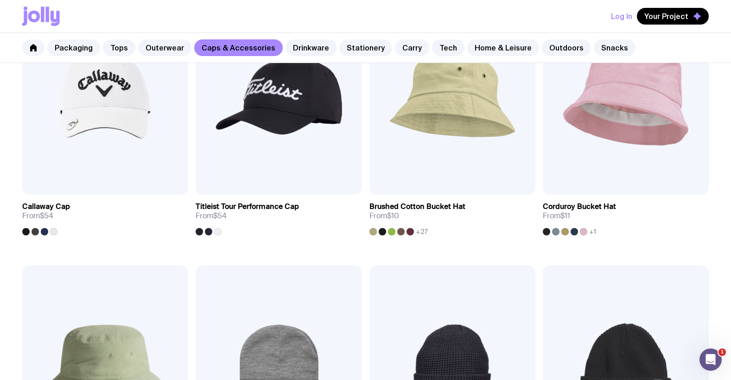
scroll to position [696, 0]
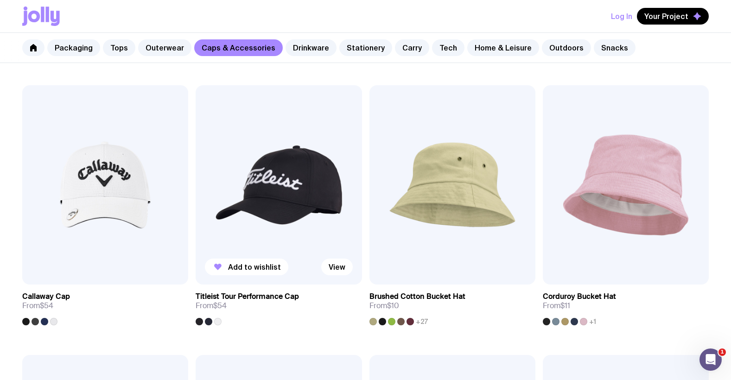
click at [214, 321] on div at bounding box center [217, 321] width 7 height 7
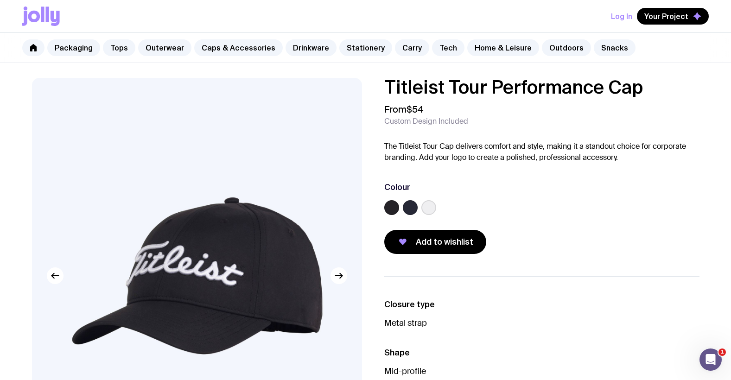
scroll to position [38, 0]
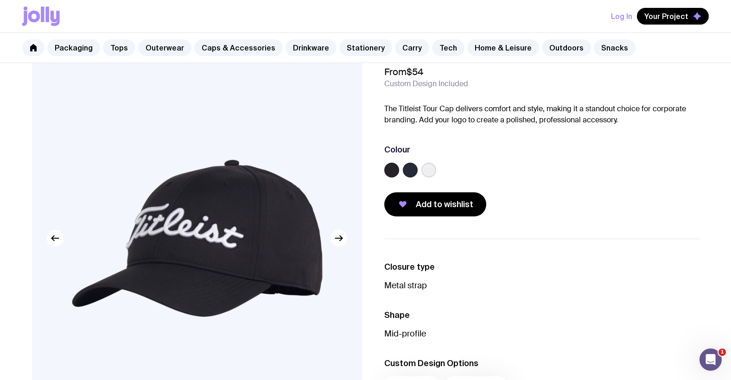
click at [406, 168] on label at bounding box center [410, 170] width 15 height 15
click at [0, 0] on input "radio" at bounding box center [0, 0] width 0 height 0
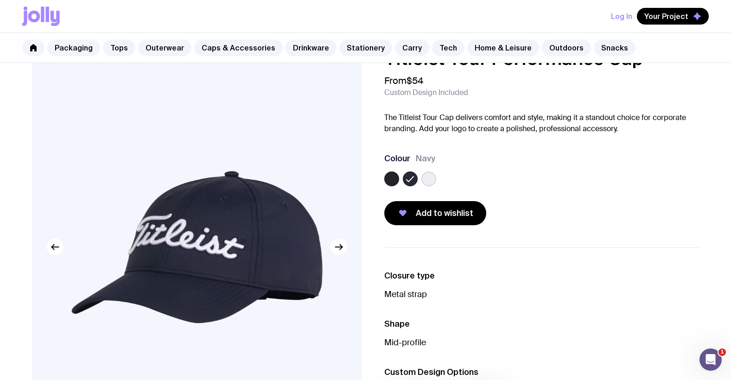
scroll to position [1, 0]
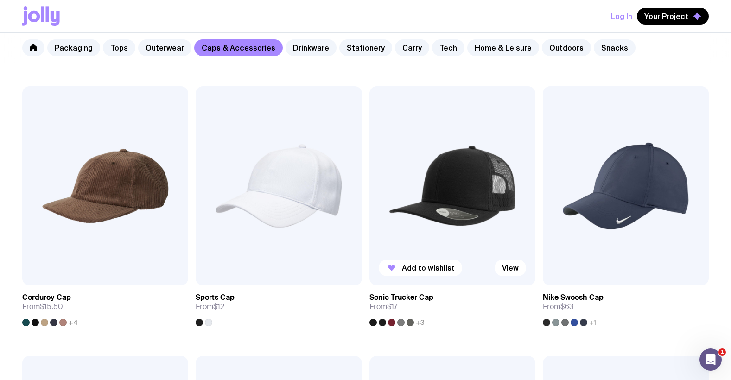
scroll to position [432, 0]
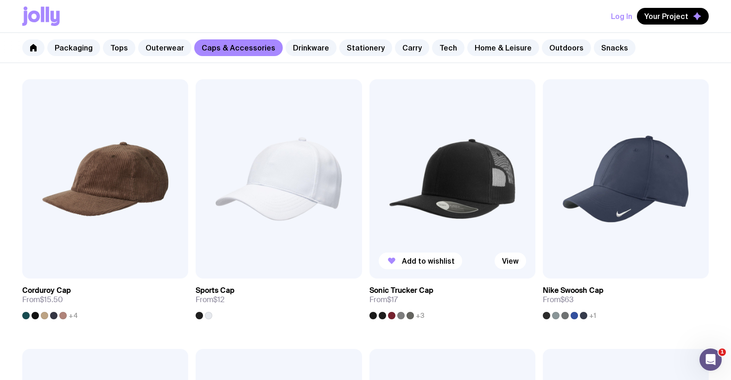
click at [402, 247] on img at bounding box center [452, 178] width 166 height 199
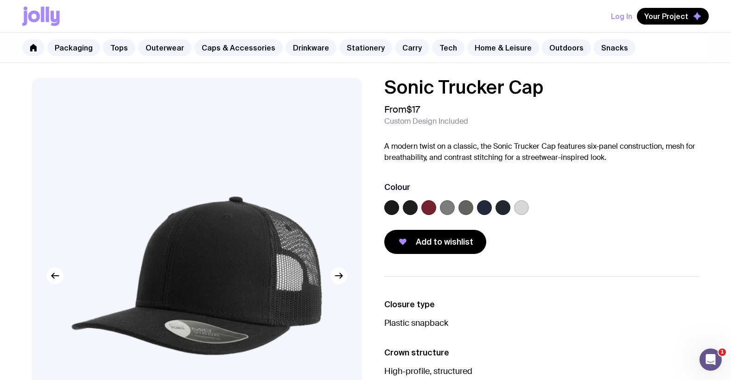
scroll to position [13, 0]
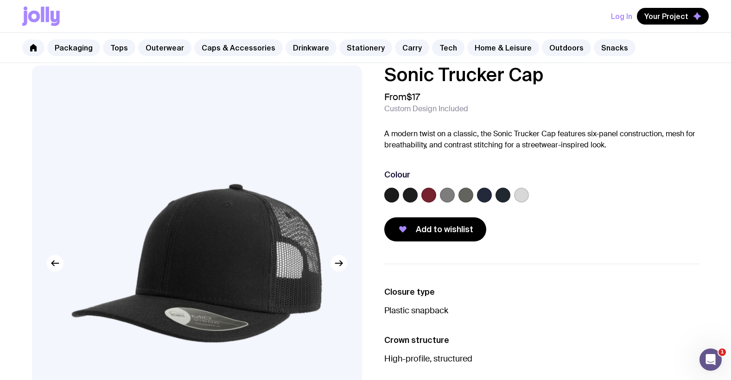
click at [501, 194] on label at bounding box center [502, 195] width 15 height 15
click at [0, 0] on input "radio" at bounding box center [0, 0] width 0 height 0
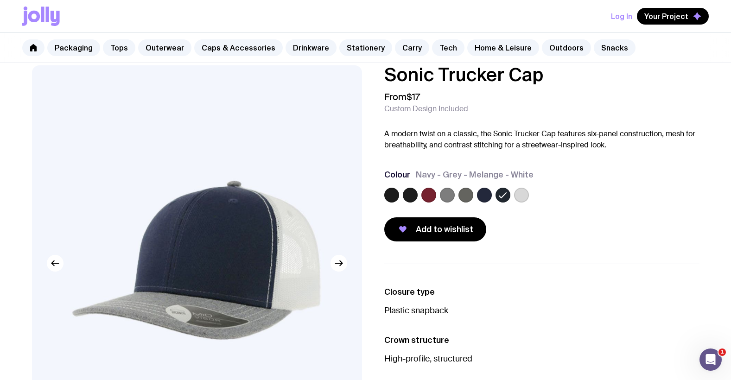
click at [480, 194] on label at bounding box center [484, 195] width 15 height 15
click at [0, 0] on input "radio" at bounding box center [0, 0] width 0 height 0
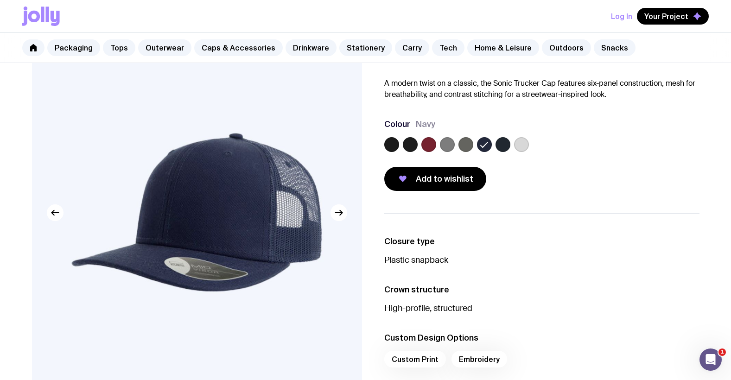
scroll to position [0, 0]
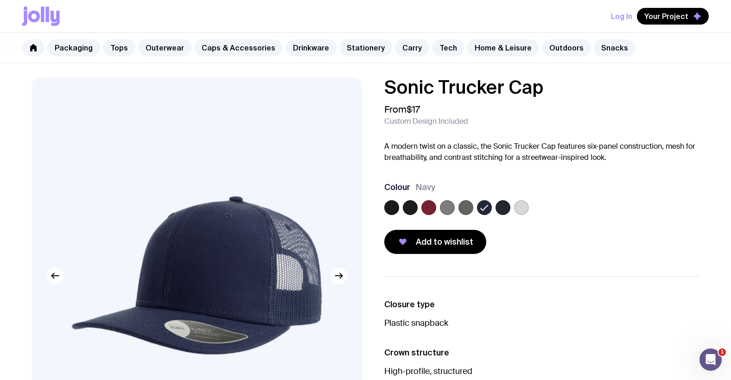
click at [36, 16] on icon at bounding box center [41, 15] width 38 height 19
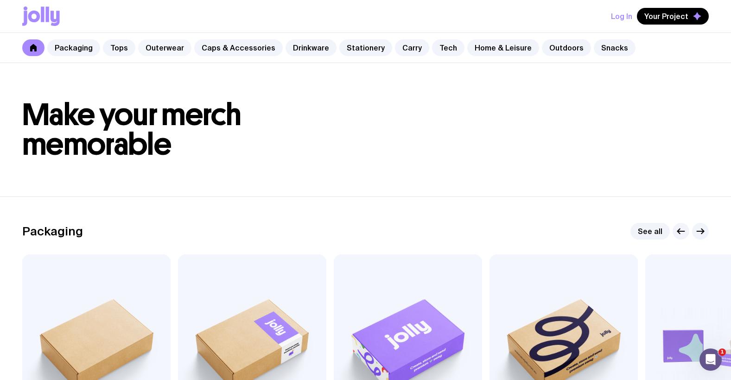
click at [154, 45] on link "Outerwear" at bounding box center [164, 47] width 53 height 17
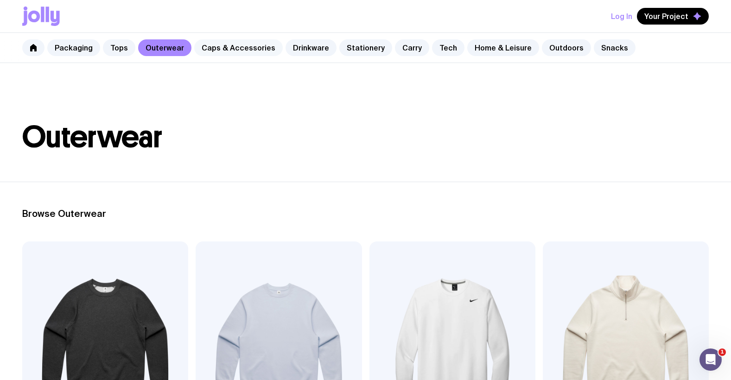
click at [235, 48] on link "Caps & Accessories" at bounding box center [238, 47] width 89 height 17
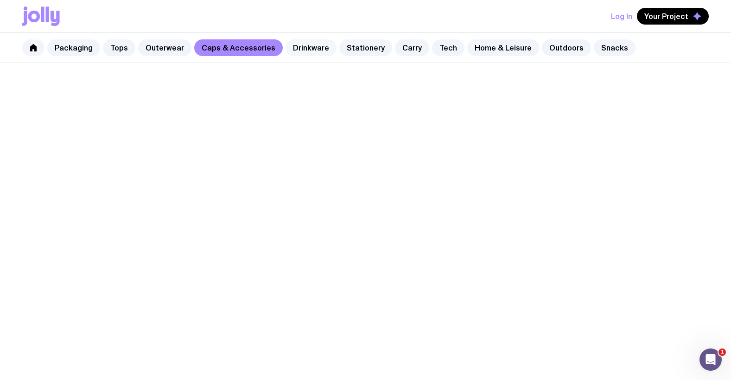
click at [296, 45] on link "Drinkware" at bounding box center [310, 47] width 51 height 17
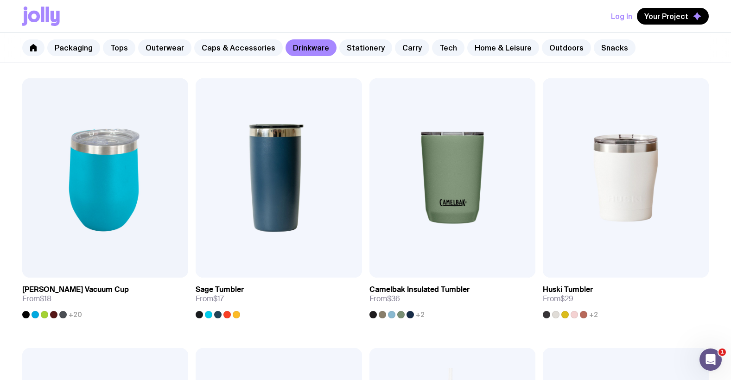
scroll to position [441, 0]
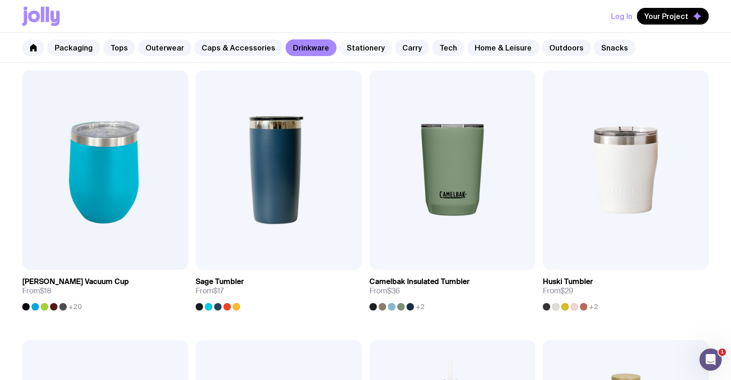
click at [349, 51] on link "Stationery" at bounding box center [365, 47] width 53 height 17
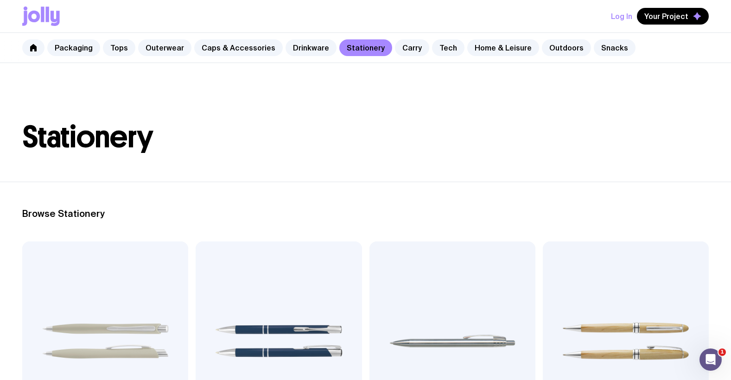
click at [398, 56] on div "Packaging Tops Outerwear Caps & Accessories Drinkware Stationery Carry Tech Hom…" at bounding box center [365, 48] width 731 height 30
click at [398, 54] on link "Carry" at bounding box center [412, 47] width 34 height 17
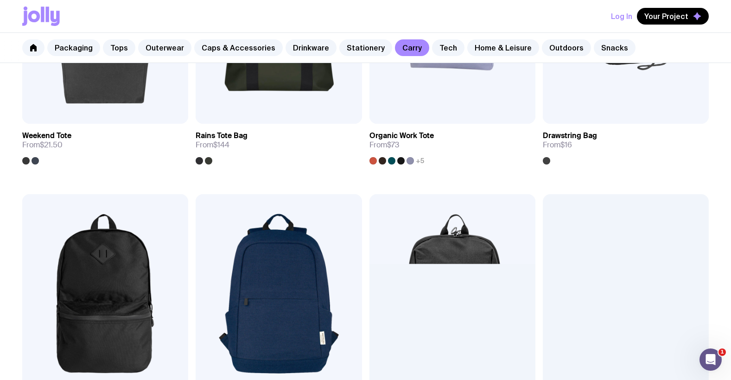
scroll to position [595, 0]
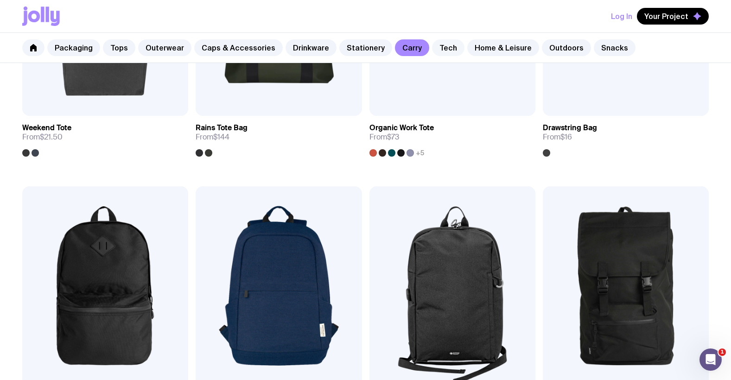
click at [434, 48] on link "Tech" at bounding box center [448, 47] width 32 height 17
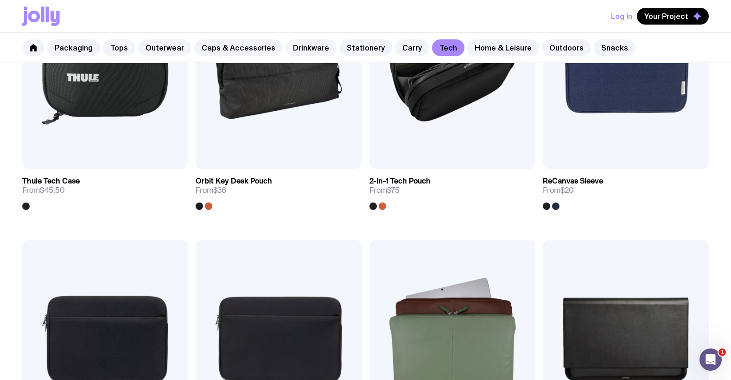
scroll to position [1373, 0]
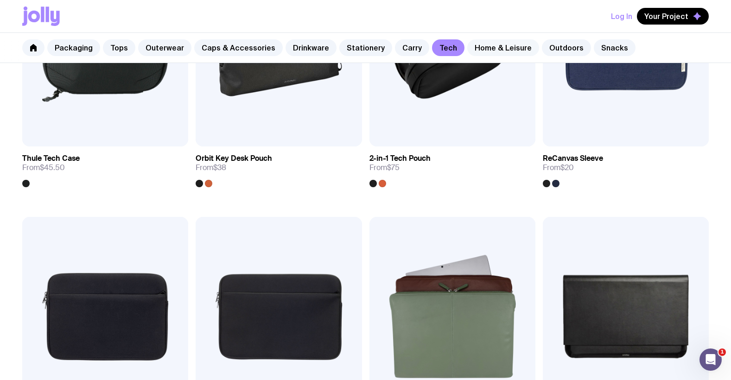
click at [482, 55] on link "Home & Leisure" at bounding box center [503, 47] width 72 height 17
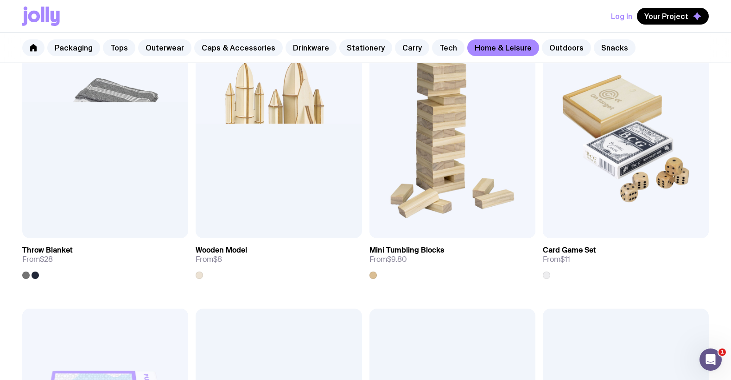
scroll to position [2025, 0]
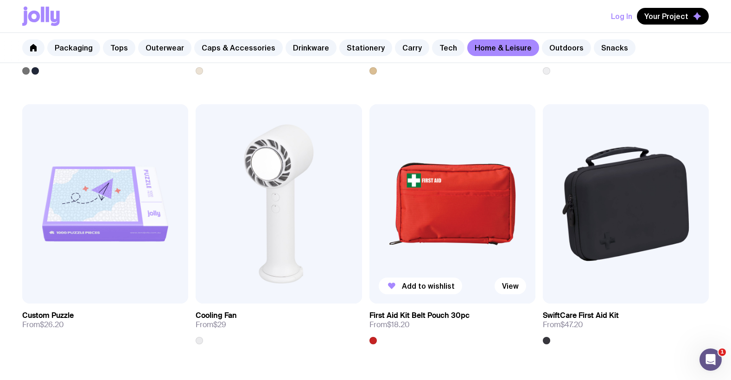
click at [449, 216] on img at bounding box center [452, 203] width 166 height 199
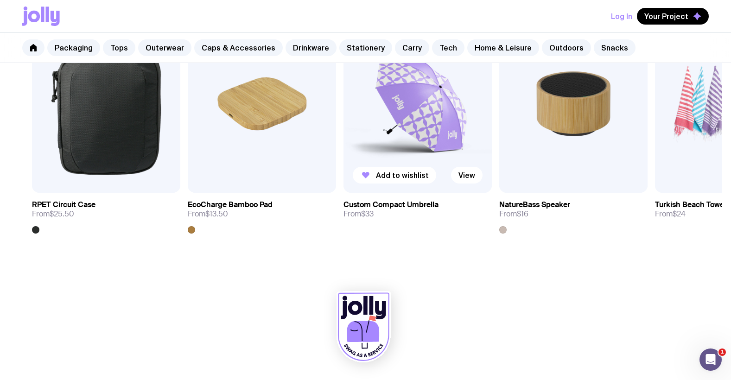
scroll to position [456, 0]
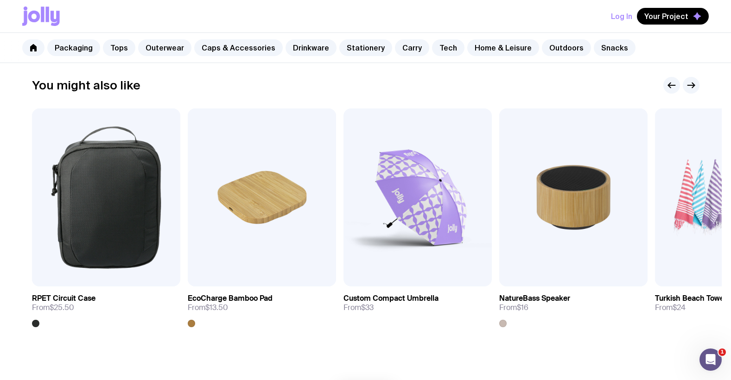
click at [49, 11] on icon at bounding box center [47, 13] width 3 height 15
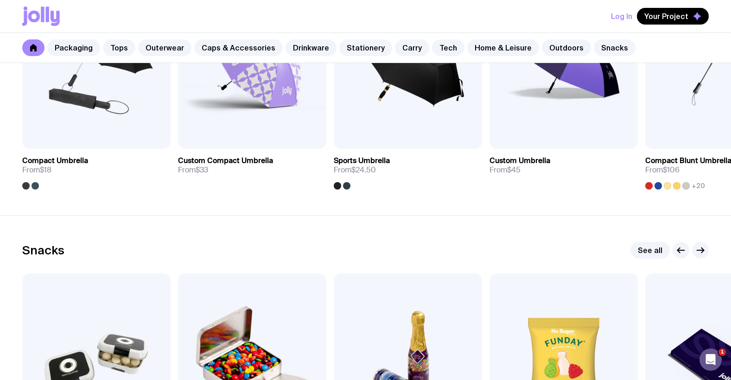
scroll to position [3240, 0]
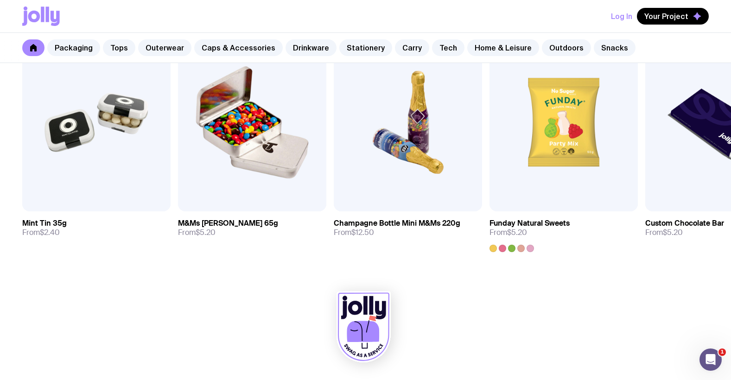
click at [368, 342] on icon at bounding box center [363, 327] width 54 height 71
click at [30, 5] on div "Log In Your Project" at bounding box center [365, 16] width 686 height 32
click at [32, 13] on icon at bounding box center [34, 17] width 12 height 12
click at [33, 55] on link at bounding box center [33, 47] width 22 height 17
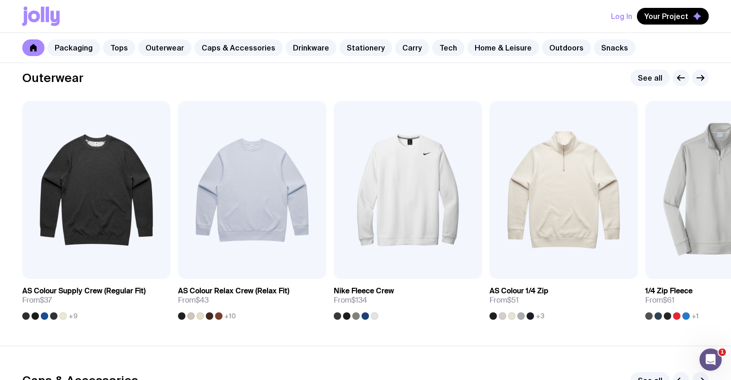
scroll to position [0, 0]
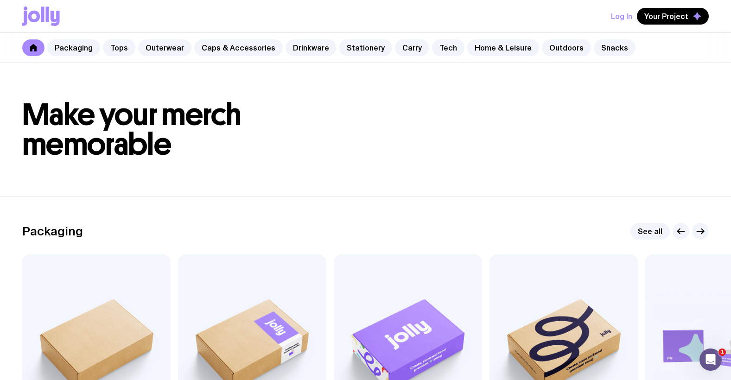
click at [40, 15] on icon at bounding box center [41, 15] width 38 height 19
click at [625, 14] on button "Log In" at bounding box center [621, 16] width 21 height 17
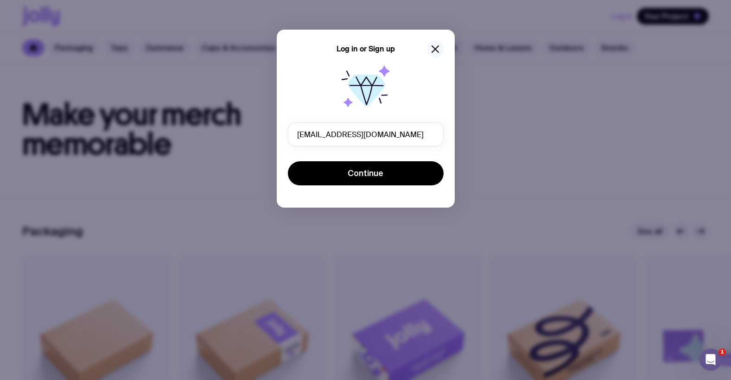
click at [434, 52] on icon "button" at bounding box center [435, 49] width 11 height 11
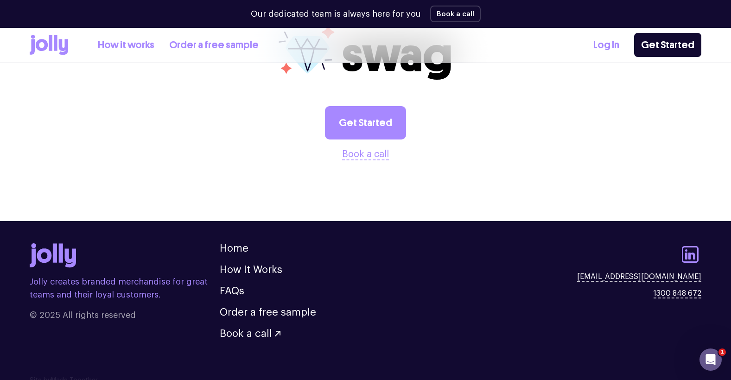
scroll to position [1078, 0]
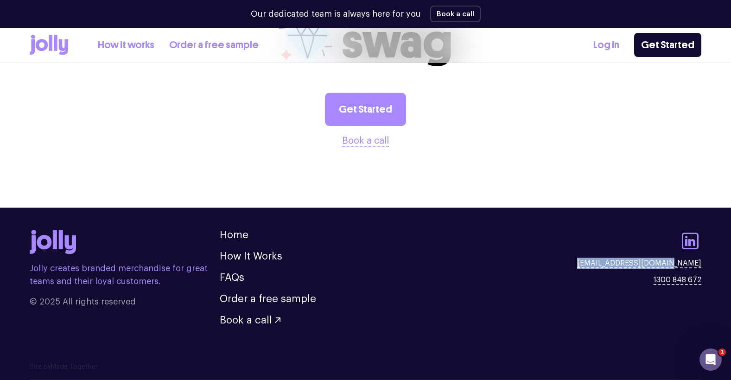
drag, startPoint x: 717, startPoint y: 266, endPoint x: 610, endPoint y: 265, distance: 106.6
click at [610, 265] on footer "Jolly creates branded merchandise for great teams and their loyal customers. © …" at bounding box center [365, 285] width 731 height 155
copy link "[EMAIL_ADDRESS][DOMAIN_NAME]"
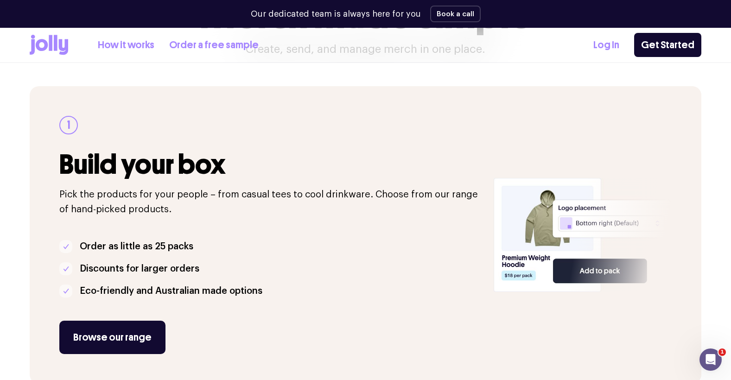
scroll to position [119, 0]
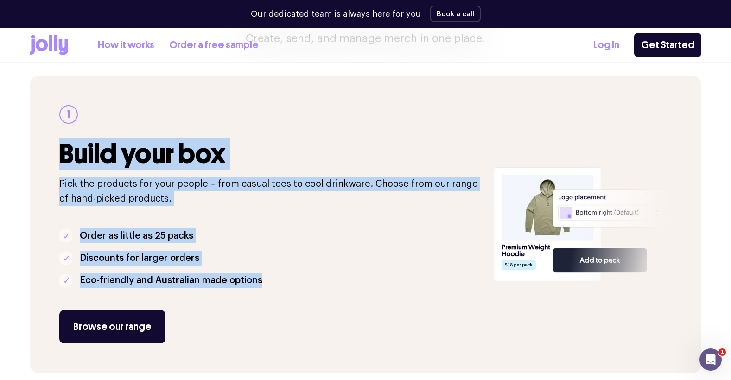
drag, startPoint x: 63, startPoint y: 151, endPoint x: 383, endPoint y: 303, distance: 354.1
click at [383, 303] on div "1 Build your box Pick the products for your people – from casual tees to cool d…" at bounding box center [270, 224] width 423 height 238
copy div "Build your box Pick the products for your people – from casual tees to cool dri…"
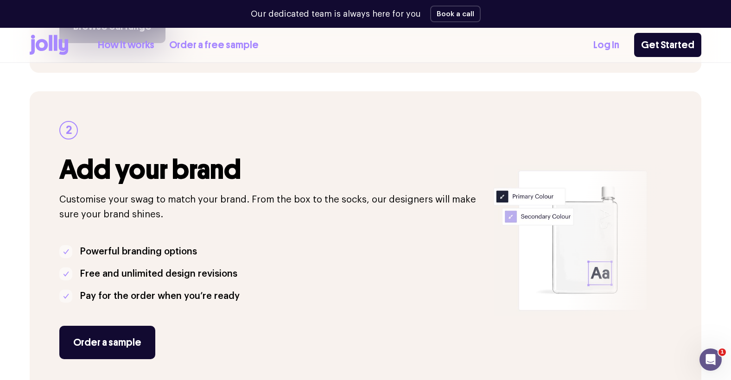
scroll to position [422, 0]
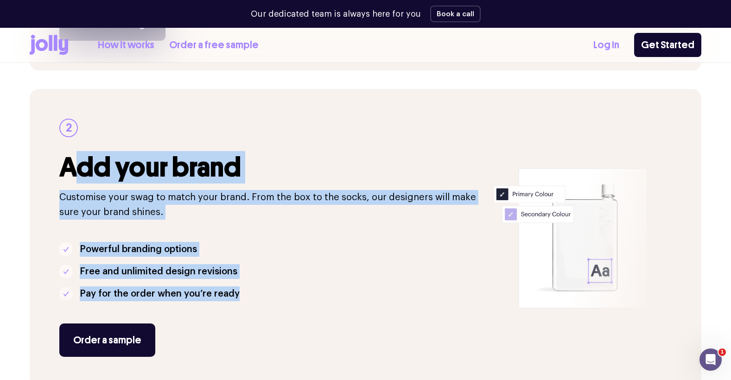
drag, startPoint x: 73, startPoint y: 163, endPoint x: 340, endPoint y: 303, distance: 301.0
click at [340, 303] on div "2 Add your brand Customise your swag to match your brand. From the box to the s…" at bounding box center [270, 238] width 423 height 238
copy div "dd your brand Customise your swag to match your brand. From the box to the sock…"
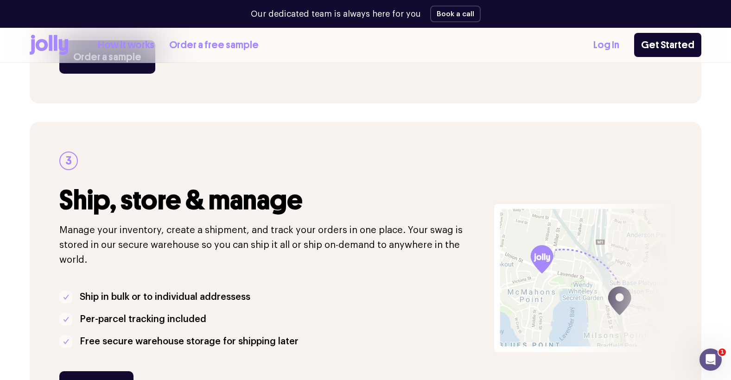
scroll to position [710, 0]
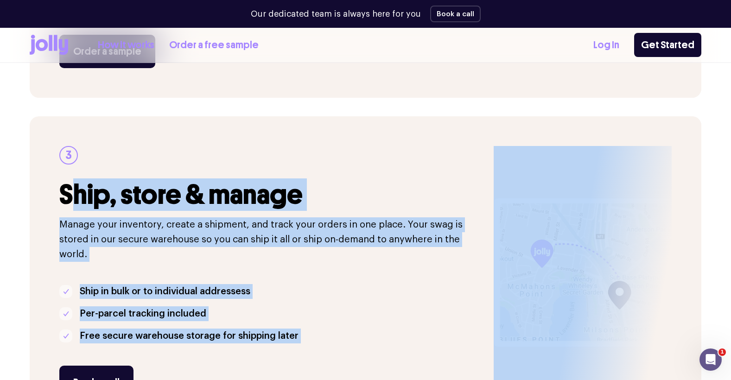
drag, startPoint x: 66, startPoint y: 188, endPoint x: 348, endPoint y: 343, distance: 321.9
click at [348, 343] on div "3 Ship, store & manage Manage your inventory, create a shipment, and track your…" at bounding box center [270, 272] width 423 height 253
copy div "hip, store & manage Manage your inventory, create a shipment, and track your or…"
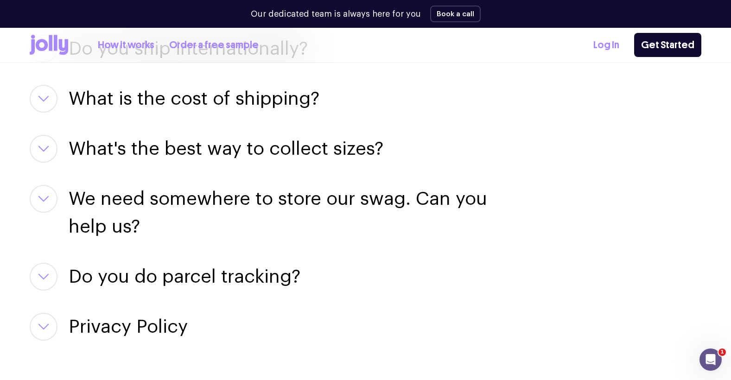
scroll to position [1450, 0]
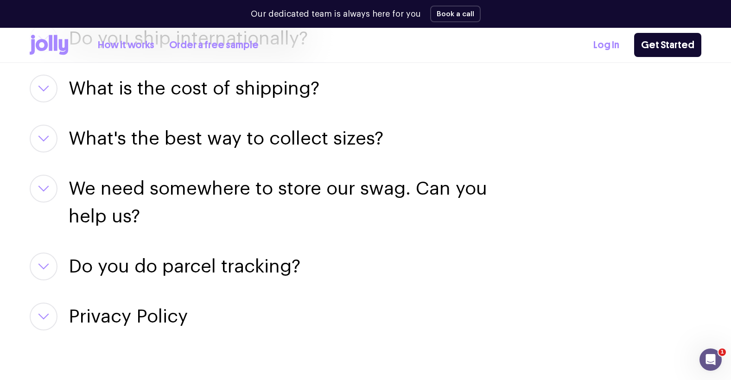
click at [101, 130] on h3 "What's the best way to collect sizes?" at bounding box center [226, 139] width 315 height 28
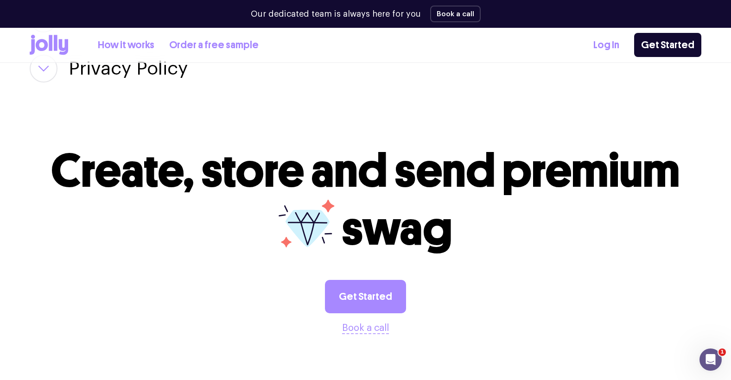
scroll to position [1894, 0]
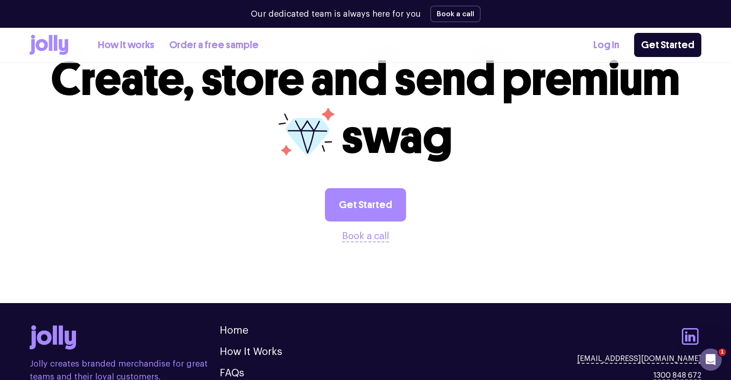
click at [348, 147] on span "swag" at bounding box center [397, 137] width 111 height 56
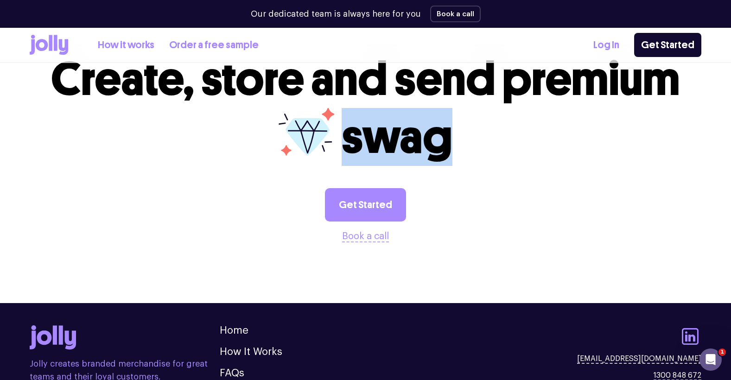
click at [348, 147] on span "swag" at bounding box center [397, 137] width 111 height 56
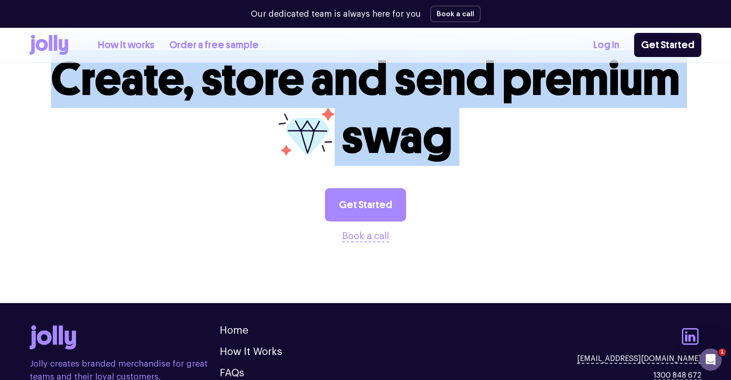
scroll to position [1860, 0]
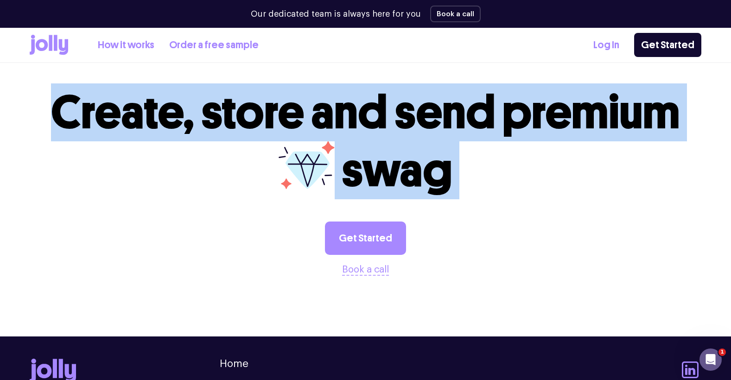
copy div "Create, store and send premium swag"
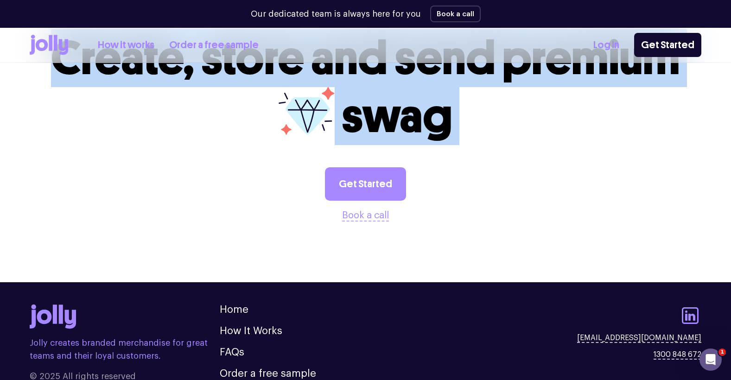
scroll to position [1989, 0]
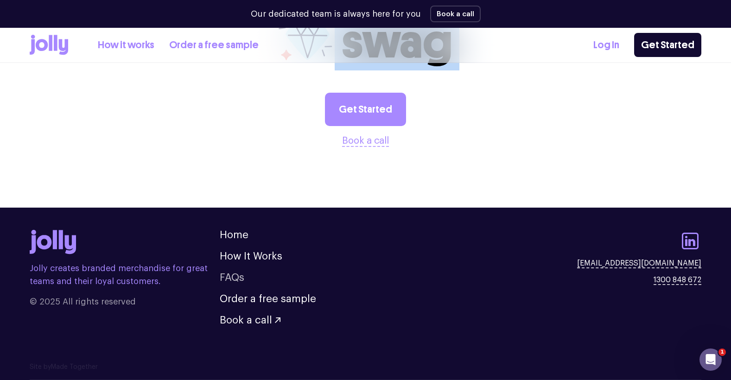
click at [243, 280] on link "FAQs" at bounding box center [232, 277] width 25 height 10
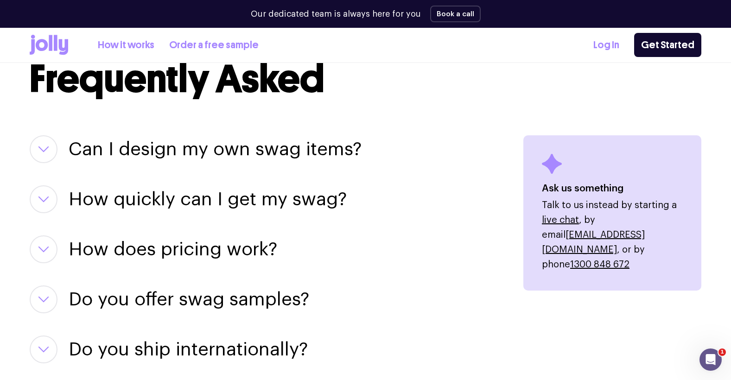
click at [219, 153] on h3 "Can I design my own swag items?" at bounding box center [215, 149] width 293 height 28
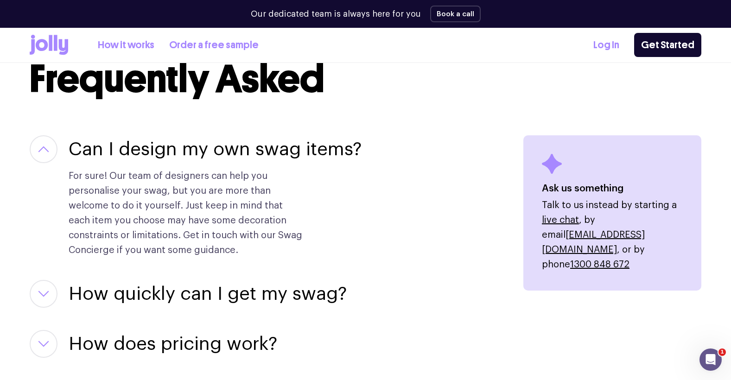
click at [77, 191] on p "For sure! Our team of designers can help you personalise your swag, but you are…" at bounding box center [187, 213] width 237 height 89
drag, startPoint x: 73, startPoint y: 152, endPoint x: 290, endPoint y: 256, distance: 240.7
click at [291, 256] on div "Can I design my own swag items? For sure! Our team of designers can help you pe…" at bounding box center [215, 196] width 293 height 122
click at [201, 221] on p "For sure! Our team of designers can help you personalise your swag, but you are…" at bounding box center [187, 213] width 237 height 89
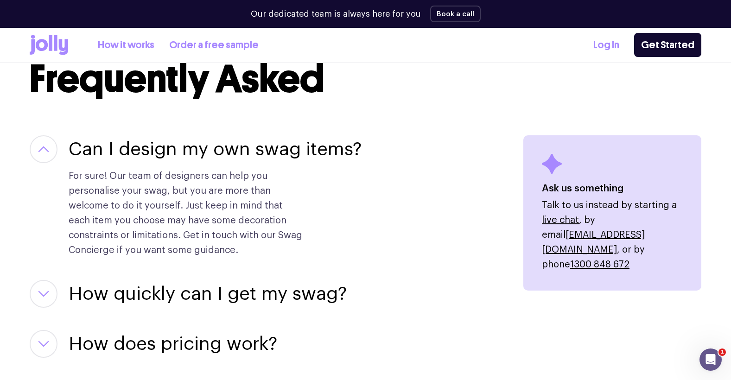
click at [201, 221] on p "For sure! Our team of designers can help you personalise your swag, but you are…" at bounding box center [187, 213] width 237 height 89
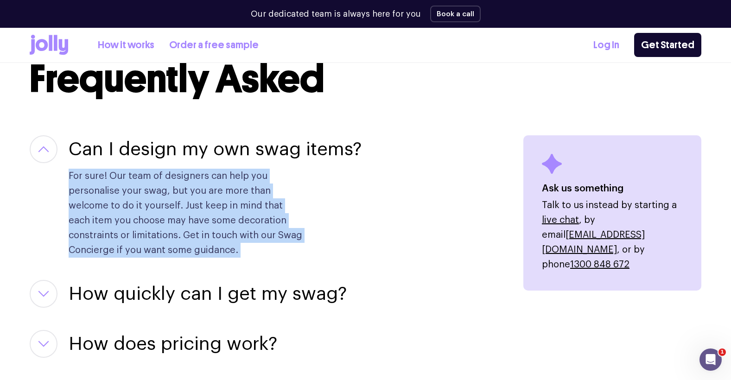
copy div "For sure! Our team of designers can help you personalise your swag, but you are…"
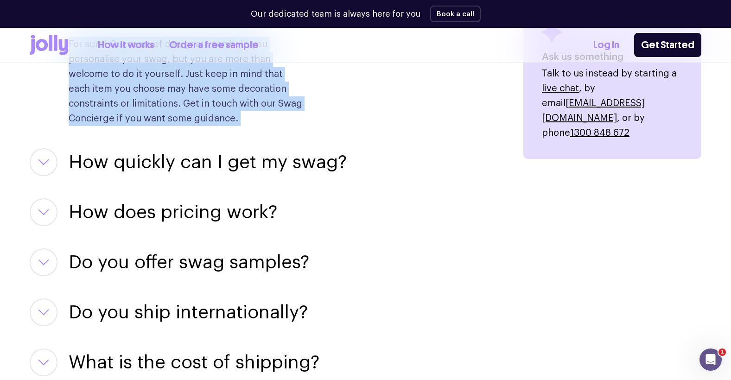
scroll to position [1282, 0]
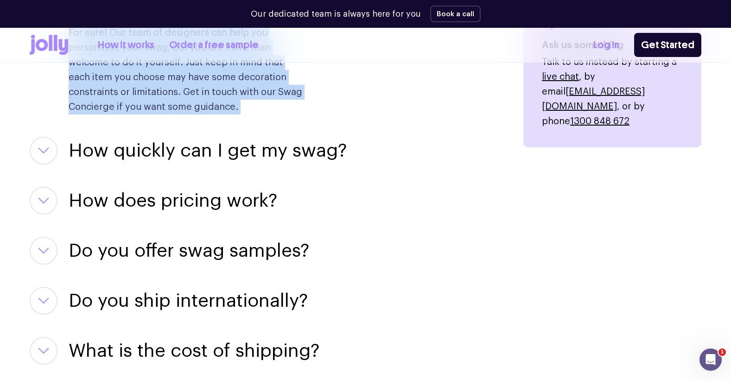
click at [230, 155] on h3 "How quickly can I get my swag?" at bounding box center [208, 151] width 278 height 28
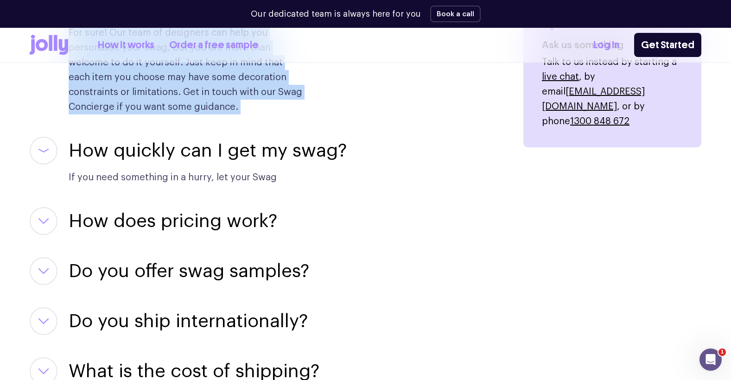
click at [230, 155] on h3 "How quickly can I get my swag?" at bounding box center [208, 151] width 278 height 28
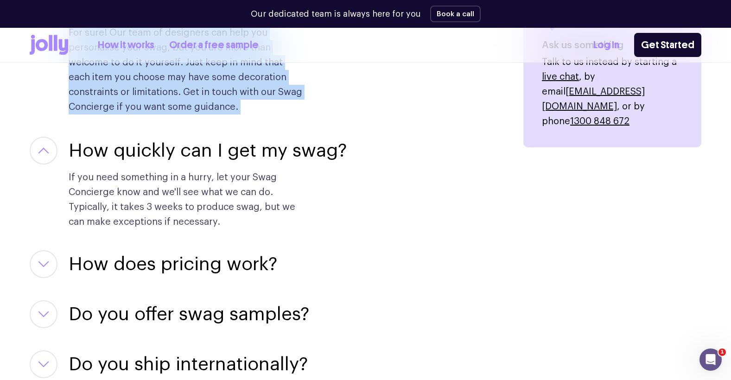
click at [230, 155] on h3 "How quickly can I get my swag?" at bounding box center [208, 151] width 278 height 28
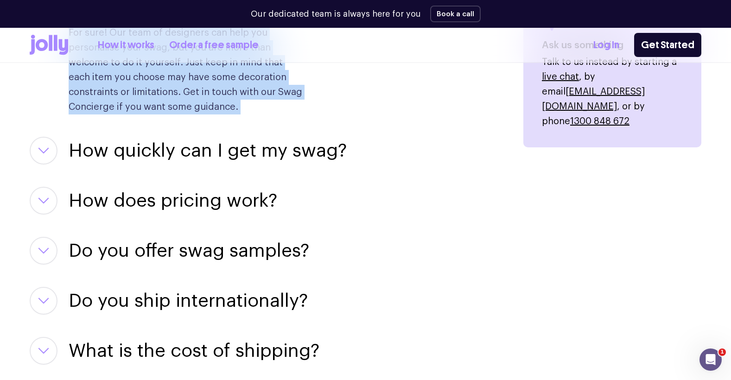
click at [210, 151] on h3 "How quickly can I get my swag?" at bounding box center [208, 151] width 278 height 28
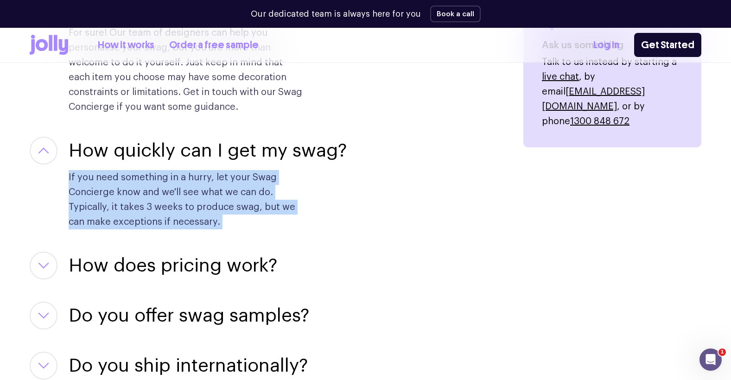
drag, startPoint x: 65, startPoint y: 155, endPoint x: 225, endPoint y: 197, distance: 164.9
click at [225, 197] on div "How quickly can I get my swag? If you need something in a hurry, let your Swag …" at bounding box center [265, 183] width 471 height 93
copy div "If you need something in a hurry, let your Swag Concierge know and we'll see wh…"
click at [150, 277] on h3 "How does pricing work?" at bounding box center [173, 266] width 209 height 28
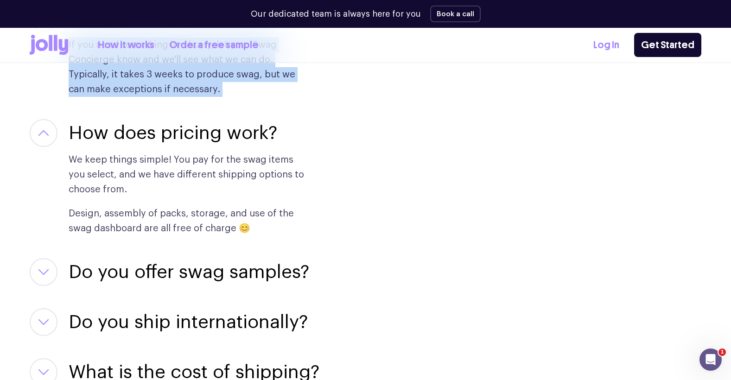
scroll to position [1427, 0]
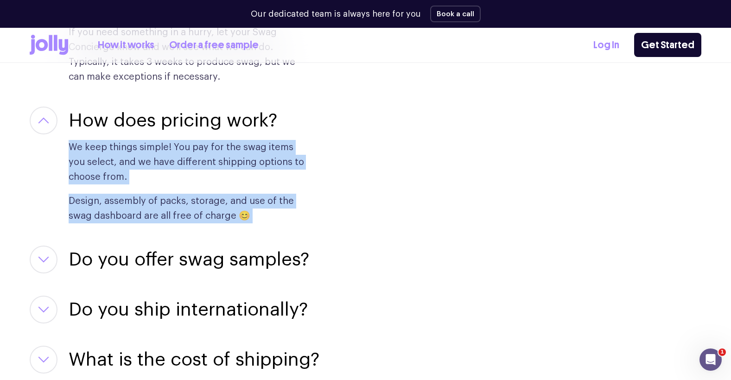
drag, startPoint x: 68, startPoint y: 145, endPoint x: 313, endPoint y: 238, distance: 262.3
click at [313, 238] on div "Can I design my own swag items? For sure! Our team of designers can help you pe…" at bounding box center [265, 276] width 471 height 858
copy div "We keep things simple! You pay for the swag items you select, and we have diffe…"
click at [200, 260] on h3 "Do you offer swag samples?" at bounding box center [189, 260] width 241 height 28
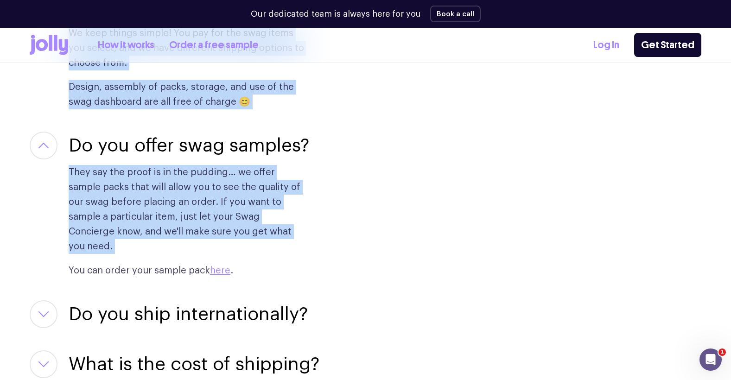
scroll to position [1572, 0]
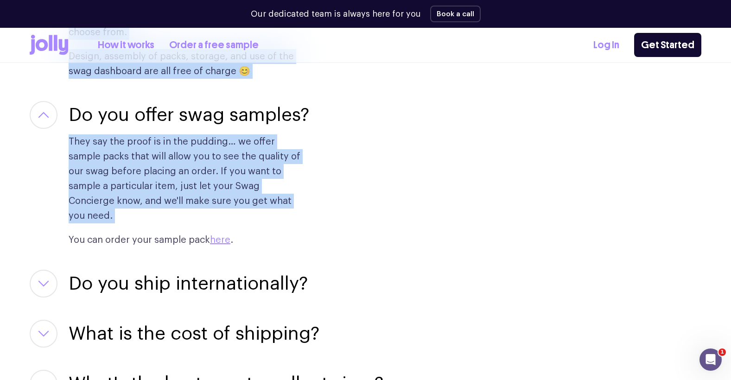
click at [269, 282] on h3 "Do you ship internationally?" at bounding box center [188, 284] width 239 height 28
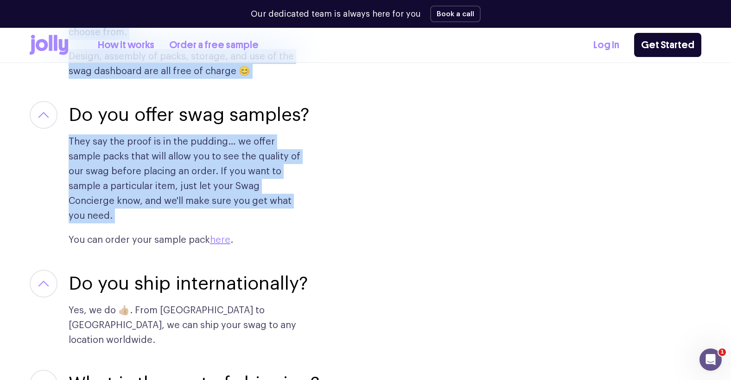
click at [173, 196] on p "They say the proof is in the pudding… we offer sample packs that will allow you…" at bounding box center [187, 178] width 237 height 89
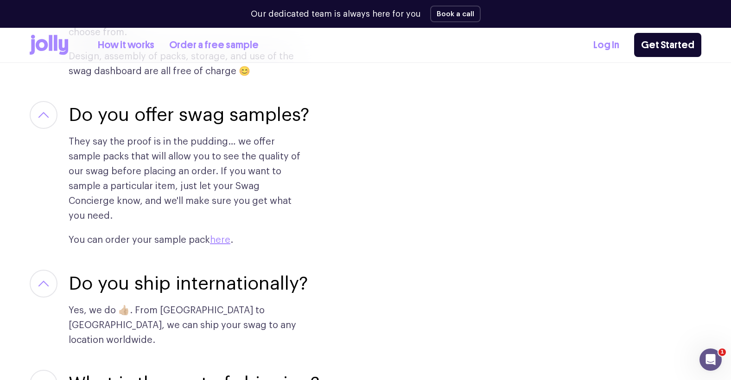
click at [173, 196] on p "They say the proof is in the pudding… we offer sample packs that will allow you…" at bounding box center [187, 178] width 237 height 89
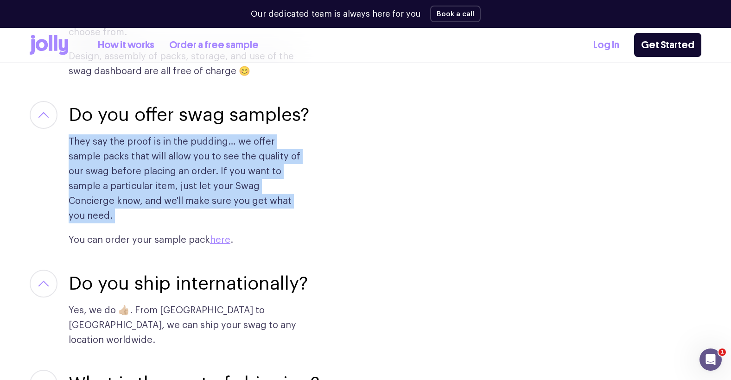
click at [160, 311] on p "Yes, we do 👍🏼. From Austria to Zimbabwe, we can ship your swag to any location …" at bounding box center [187, 325] width 237 height 44
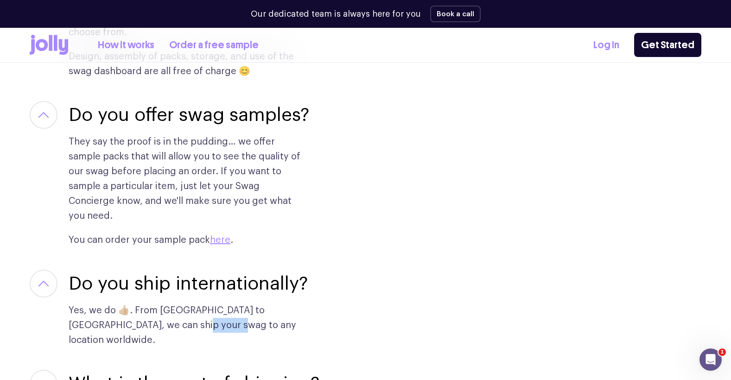
click at [160, 311] on p "Yes, we do 👍🏼. From Austria to Zimbabwe, we can ship your swag to any location …" at bounding box center [187, 325] width 237 height 44
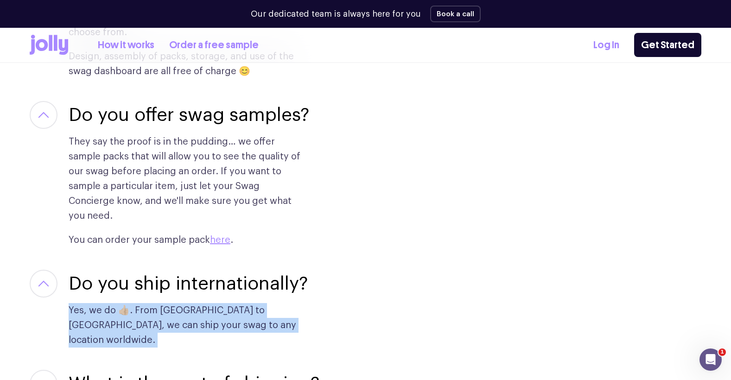
copy div "Yes, we do 👍🏼. From Austria to Zimbabwe, we can ship your swag to any location …"
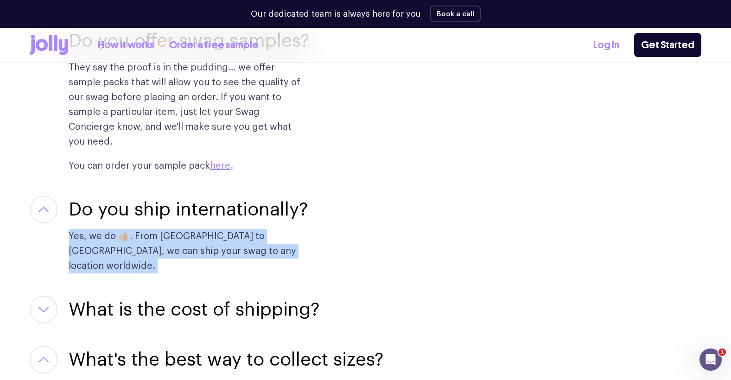
scroll to position [1681, 0]
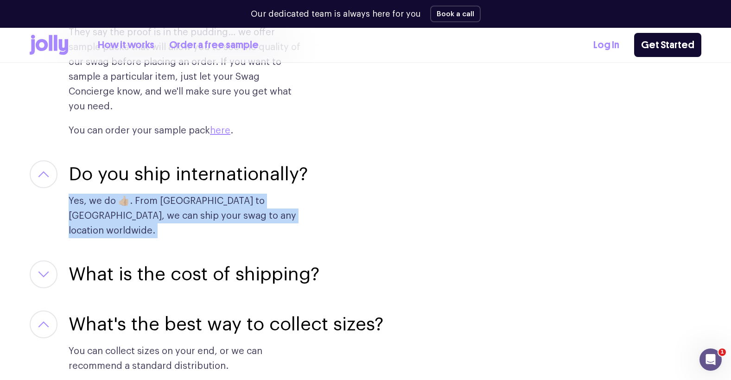
click at [156, 260] on h3 "What is the cost of shipping?" at bounding box center [194, 274] width 251 height 28
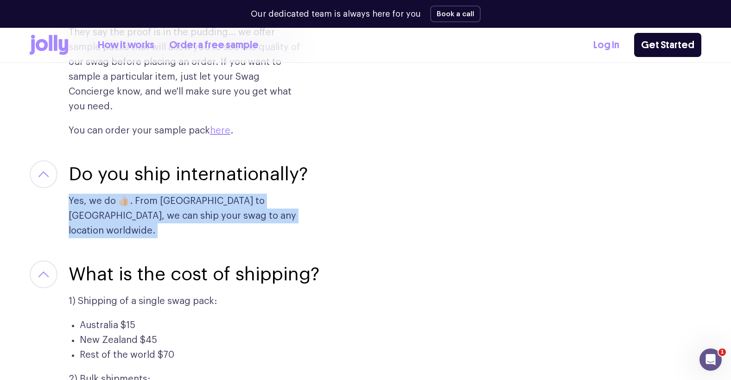
click at [160, 288] on div "1) Shipping of a single swag pack: Australia $15 New Zealand $45 Rest of the wo…" at bounding box center [187, 364] width 237 height 152
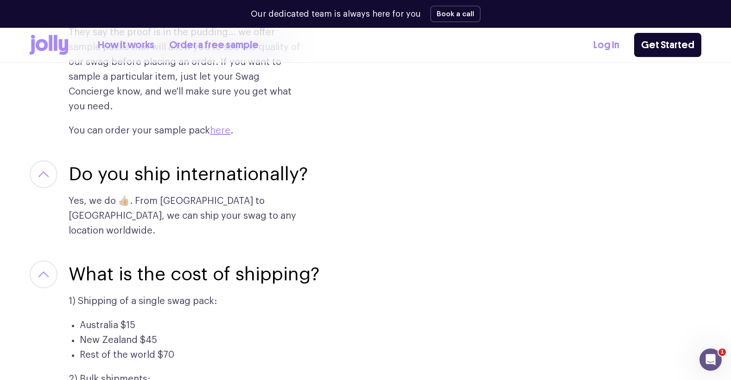
scroll to position [1752, 0]
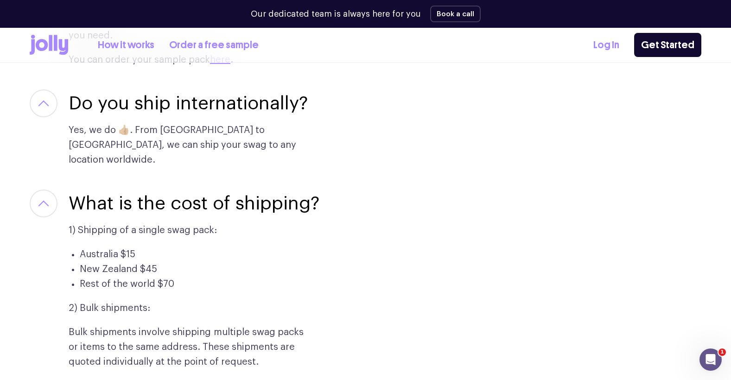
drag, startPoint x: 78, startPoint y: 201, endPoint x: 311, endPoint y: 336, distance: 269.5
click at [311, 336] on div "1) Shipping of a single swag pack: Australia $15 New Zealand $45 Rest of the wo…" at bounding box center [194, 293] width 251 height 152
copy div "Shipping of a single swag pack: Australia $15 New Zealand $45 Rest of the world…"
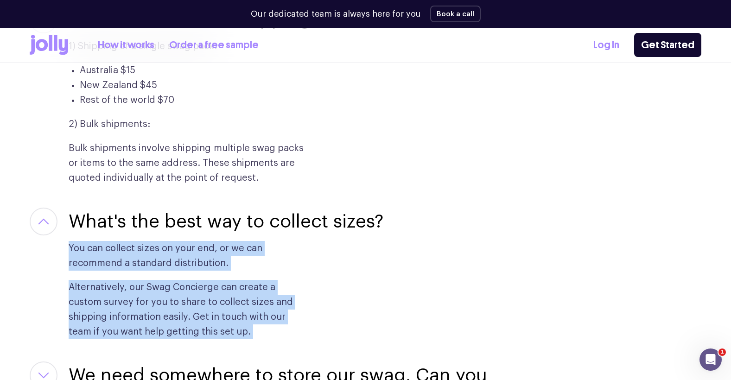
drag, startPoint x: 69, startPoint y: 218, endPoint x: 315, endPoint y: 310, distance: 262.6
copy div "You can collect sizes on your end, or we can recommend a standard distribution.…"
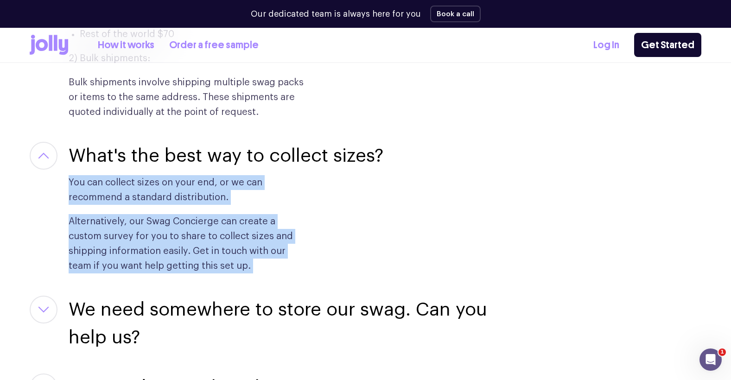
scroll to position [2098, 0]
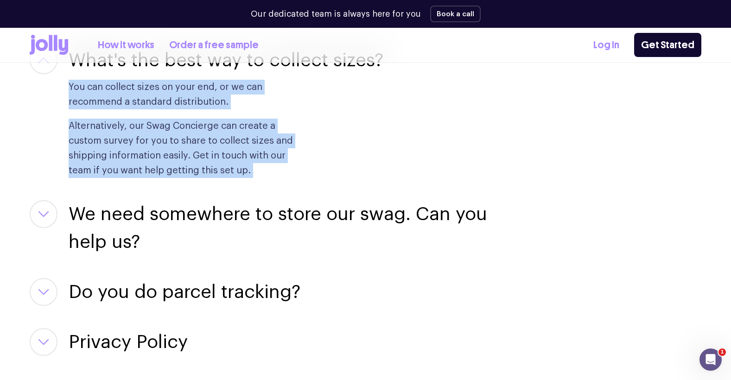
click at [118, 221] on h3 "We need somewhere to store our swag. Can you help us?" at bounding box center [285, 228] width 432 height 56
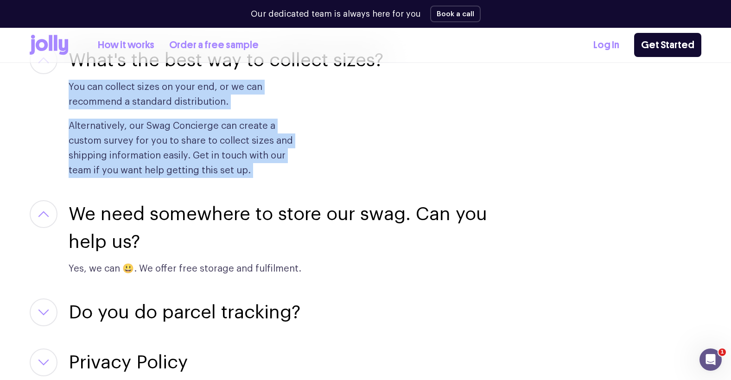
click at [118, 261] on p "Yes, we can 😃. We offer free storage and fulfilment." at bounding box center [187, 268] width 237 height 15
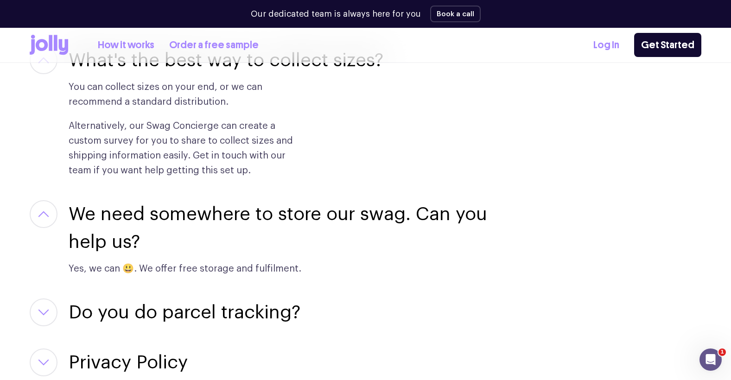
click at [118, 261] on p "Yes, we can 😃. We offer free storage and fulfilment." at bounding box center [187, 268] width 237 height 15
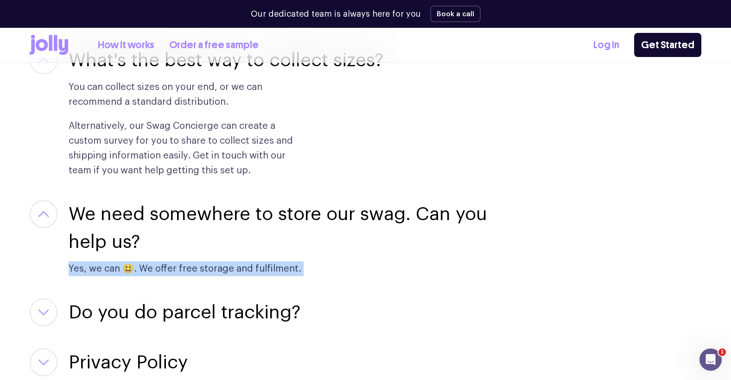
click at [118, 261] on p "Yes, we can 😃. We offer free storage and fulfilment." at bounding box center [187, 268] width 237 height 15
click at [177, 298] on h3 "Do you do parcel tracking?" at bounding box center [185, 312] width 232 height 28
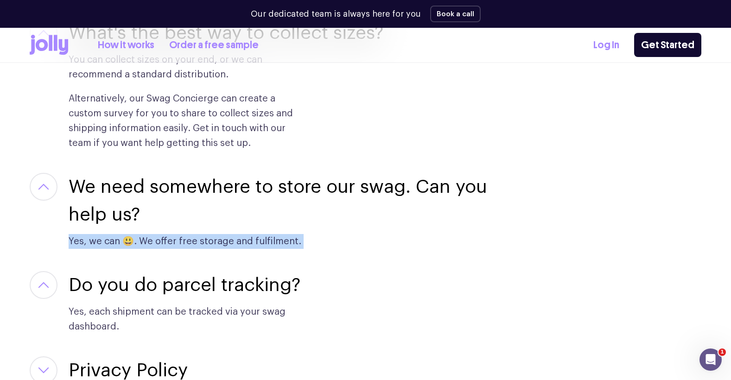
scroll to position [2161, 0]
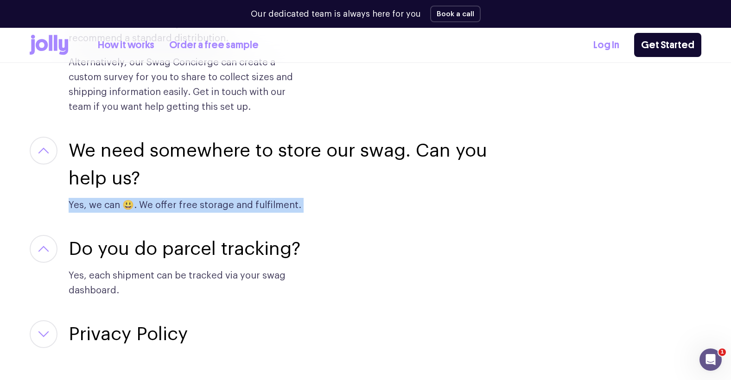
click at [138, 268] on p "Yes, each shipment can be tracked via your swag dashboard." at bounding box center [187, 283] width 237 height 30
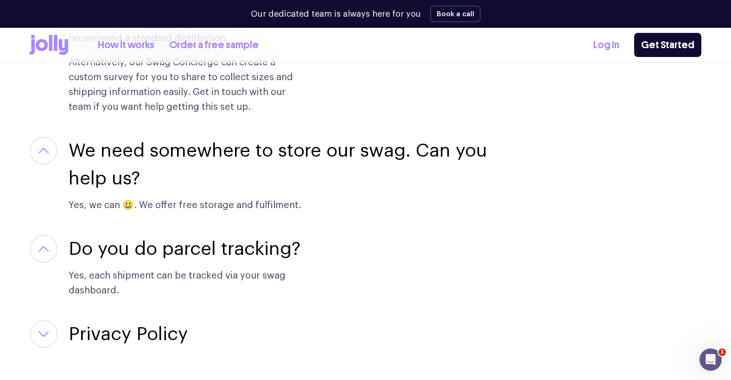
click at [138, 268] on p "Yes, each shipment can be tracked via your swag dashboard." at bounding box center [187, 283] width 237 height 30
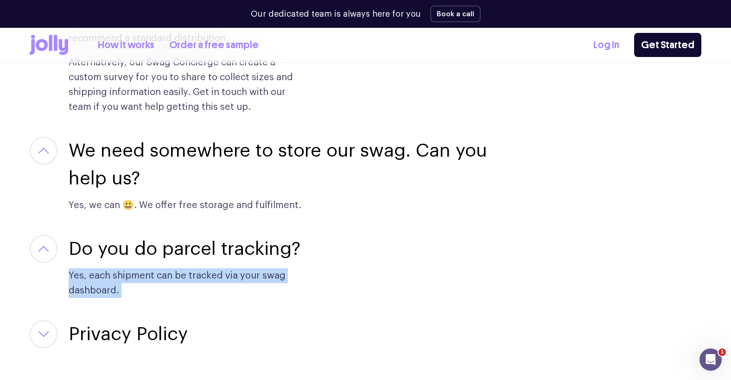
click at [134, 320] on h3 "Privacy Policy" at bounding box center [128, 334] width 119 height 28
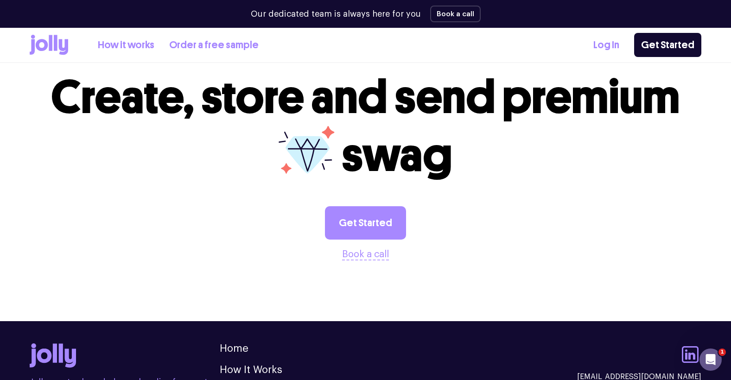
scroll to position [3742, 0]
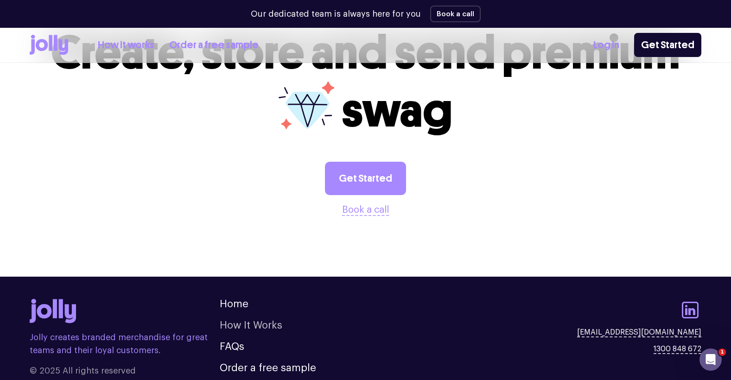
click at [247, 320] on link "How It Works" at bounding box center [251, 325] width 63 height 10
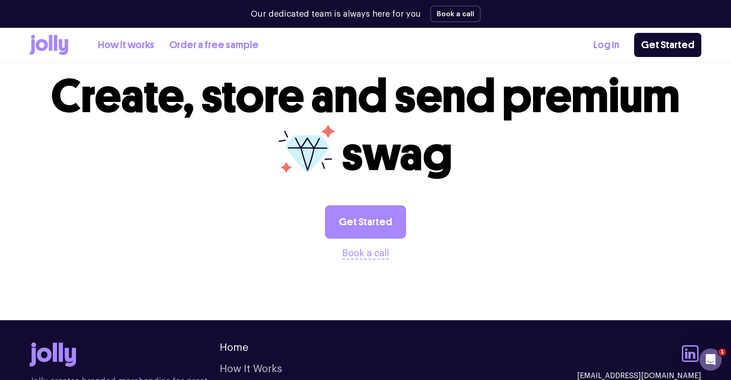
scroll to position [3796, 0]
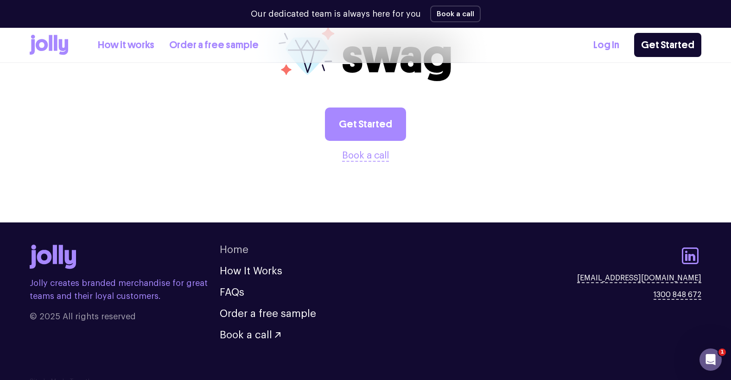
click at [228, 245] on link "Home" at bounding box center [234, 250] width 29 height 10
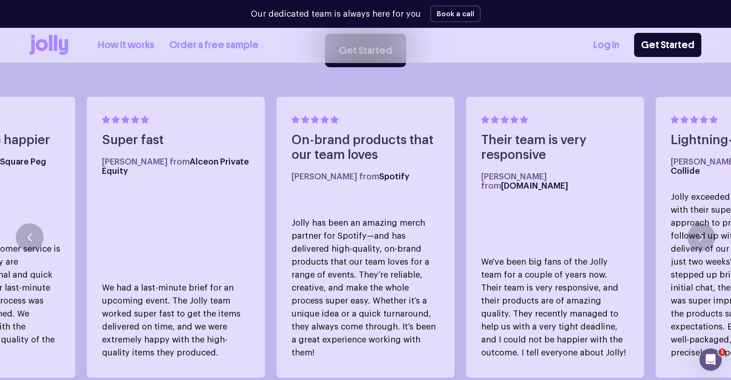
scroll to position [518, 0]
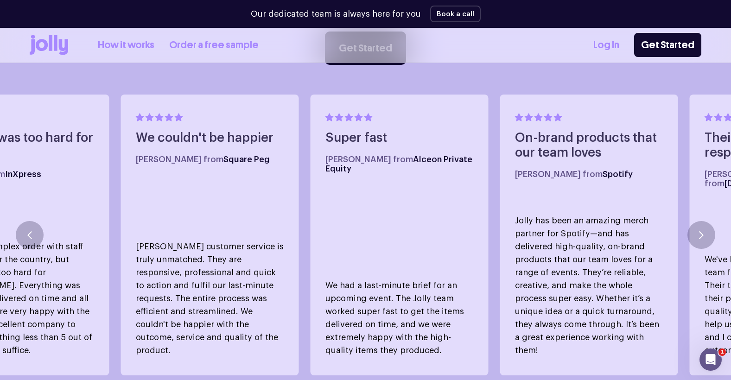
drag, startPoint x: 130, startPoint y: 241, endPoint x: 412, endPoint y: 241, distance: 281.8
click at [411, 241] on div "Super fast Zac M. from Alceon Private Equity We had a last-minute brief for an …" at bounding box center [400, 235] width 178 height 281
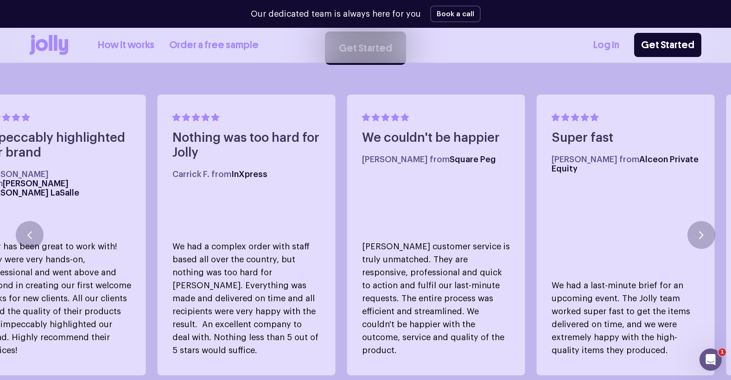
drag, startPoint x: 305, startPoint y: 216, endPoint x: 526, endPoint y: 196, distance: 222.0
click at [525, 196] on div "We couldn't be happier Christina C. from Square Peg Jolly's customer service is…" at bounding box center [436, 235] width 178 height 281
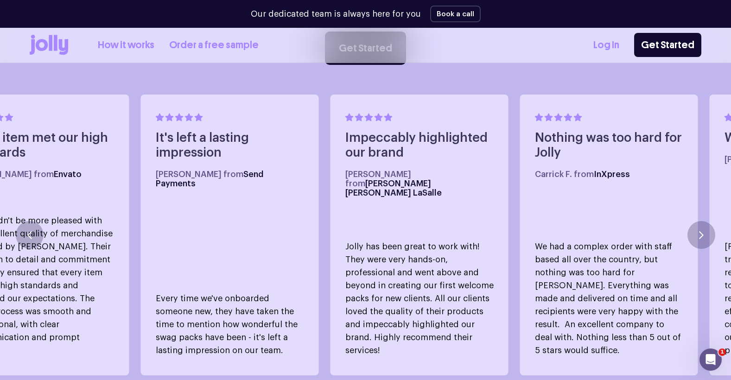
drag, startPoint x: 353, startPoint y: 198, endPoint x: 575, endPoint y: 163, distance: 224.7
click at [508, 163] on div "Impeccably highlighted our brand Krizelle H. from Jones Lang LaSalle Jolly has …" at bounding box center [419, 235] width 178 height 281
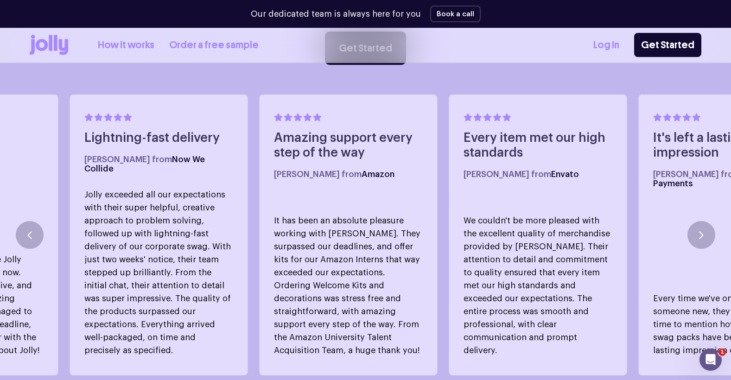
drag, startPoint x: 372, startPoint y: 192, endPoint x: 545, endPoint y: 219, distance: 175.0
click at [545, 219] on div "Every item met our high standards Claire M. from Envato We couldn't be more ple…" at bounding box center [538, 235] width 178 height 281
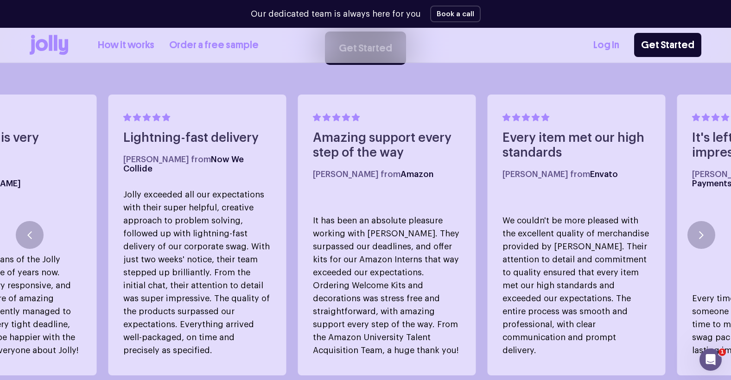
drag, startPoint x: 334, startPoint y: 225, endPoint x: 355, endPoint y: 226, distance: 21.4
click at [355, 226] on p "It has been an absolute pleasure working with Jolly. They surpassed our deadlin…" at bounding box center [387, 285] width 148 height 143
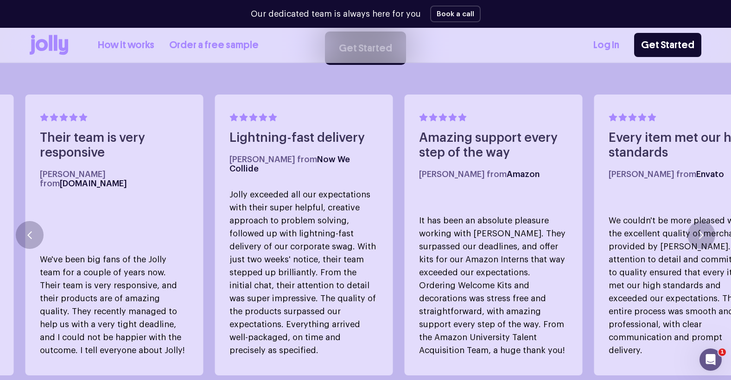
drag, startPoint x: 316, startPoint y: 231, endPoint x: 541, endPoint y: 246, distance: 225.3
click at [537, 245] on p "It has been an absolute pleasure working with Jolly. They surpassed our deadlin…" at bounding box center [493, 285] width 148 height 143
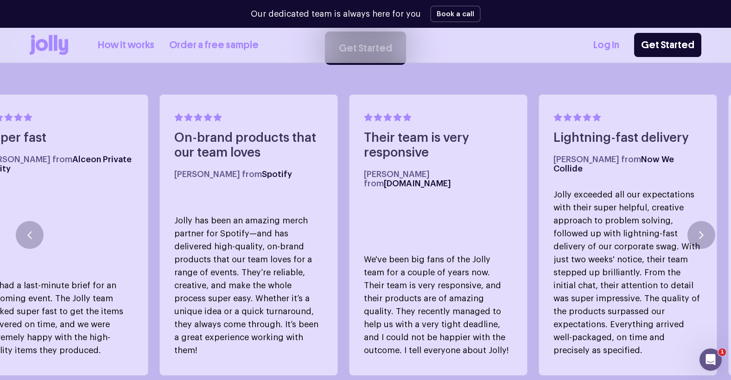
drag, startPoint x: 412, startPoint y: 232, endPoint x: 533, endPoint y: 244, distance: 122.0
click at [512, 253] on p "We've been big fans of the Jolly team for a couple of years now. Their team is …" at bounding box center [438, 305] width 148 height 104
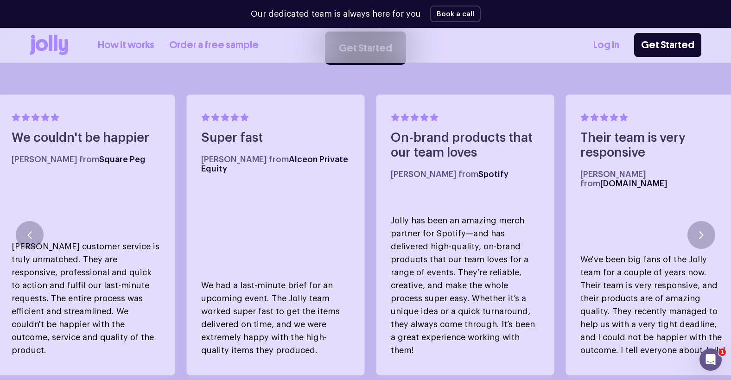
drag, startPoint x: 353, startPoint y: 221, endPoint x: 458, endPoint y: 242, distance: 106.9
click at [458, 242] on p "Jolly has been an amazing merch partner for Spotify—and has delivered high-qual…" at bounding box center [465, 285] width 148 height 143
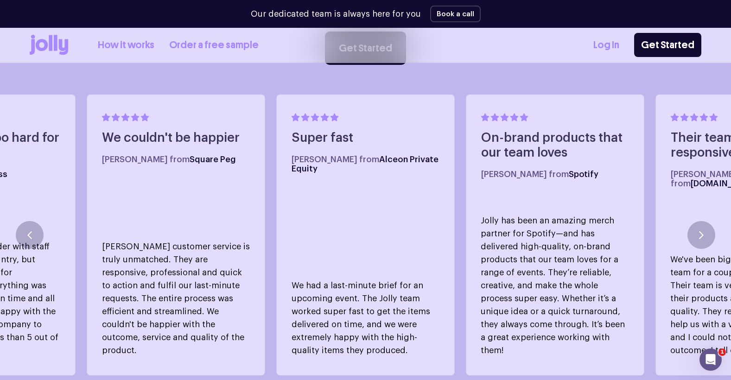
drag, startPoint x: 390, startPoint y: 232, endPoint x: 469, endPoint y: 232, distance: 79.7
click at [425, 232] on div "Super fast Zac M. from Alceon Private Equity We had a last-minute brief for an …" at bounding box center [366, 235] width 178 height 281
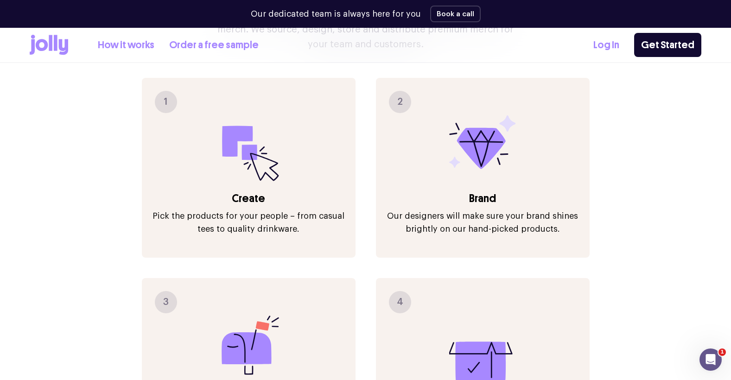
scroll to position [1053, 0]
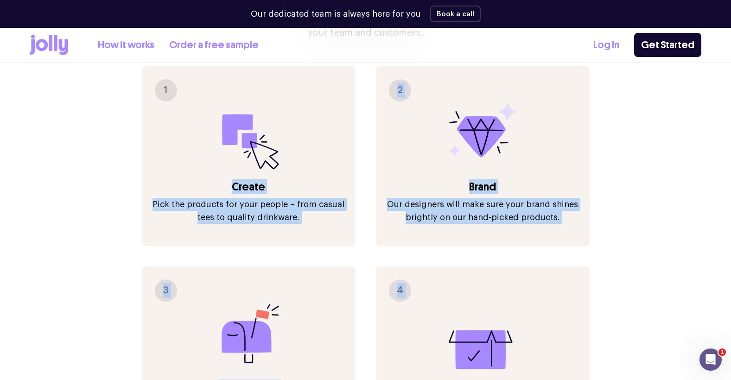
drag, startPoint x: 235, startPoint y: 169, endPoint x: 544, endPoint y: 360, distance: 362.5
click at [544, 360] on div "1 Create Pick the products for your people – from casual tees to quality drinkw…" at bounding box center [366, 262] width 448 height 393
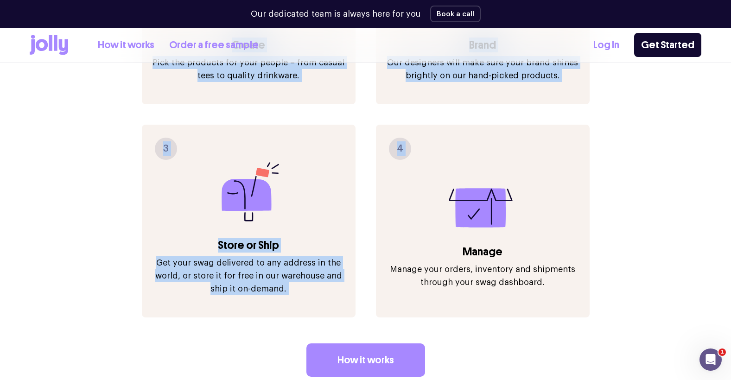
scroll to position [1243, 0]
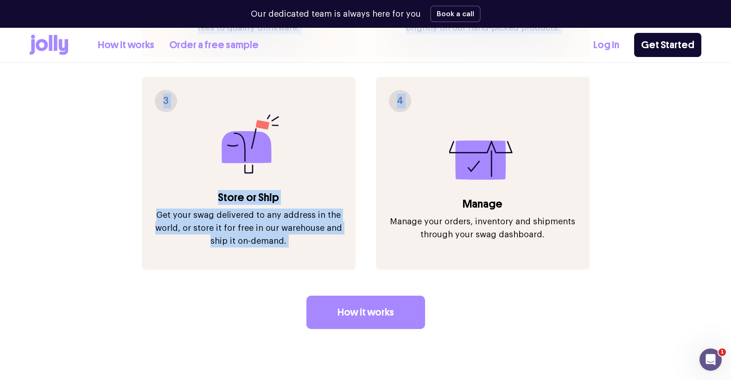
click at [540, 217] on p "Manage your orders, inventory and shipments through your swag dashboard." at bounding box center [482, 228] width 195 height 26
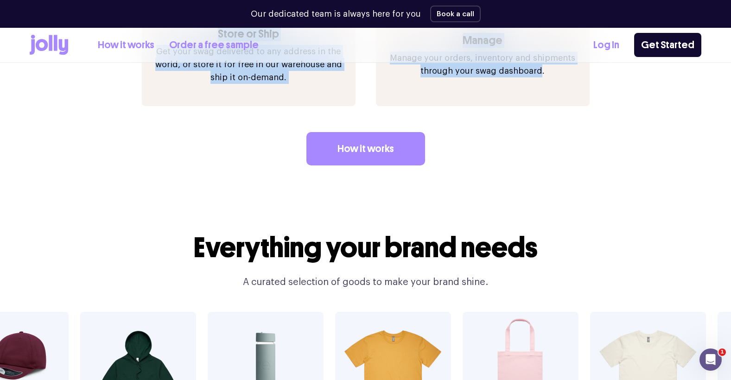
scroll to position [1485, 0]
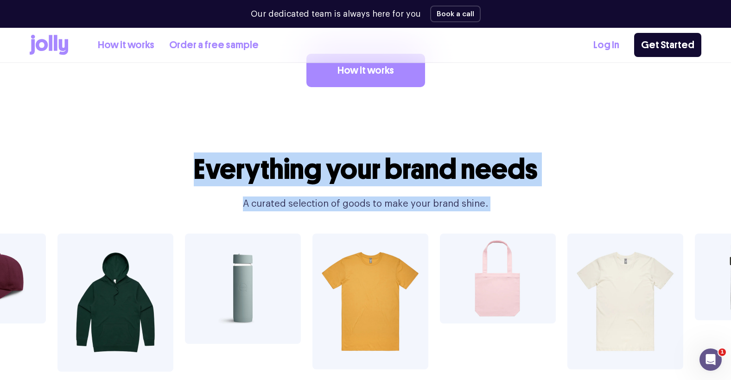
drag, startPoint x: 193, startPoint y: 152, endPoint x: 546, endPoint y: 207, distance: 357.4
click at [546, 207] on section "Everything your brand needs A curated selection of goods to make your brand shi…" at bounding box center [365, 296] width 731 height 314
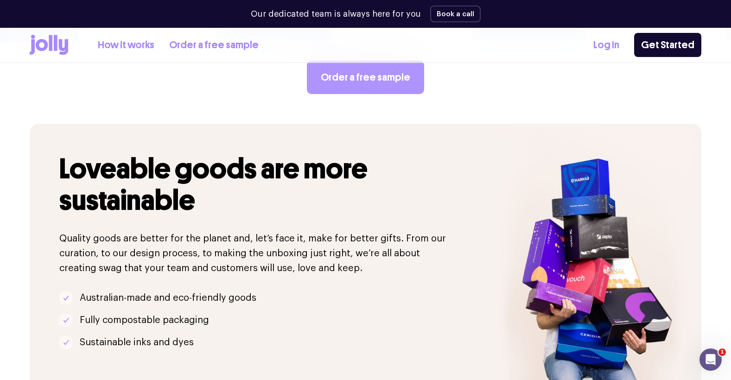
scroll to position [1848, 0]
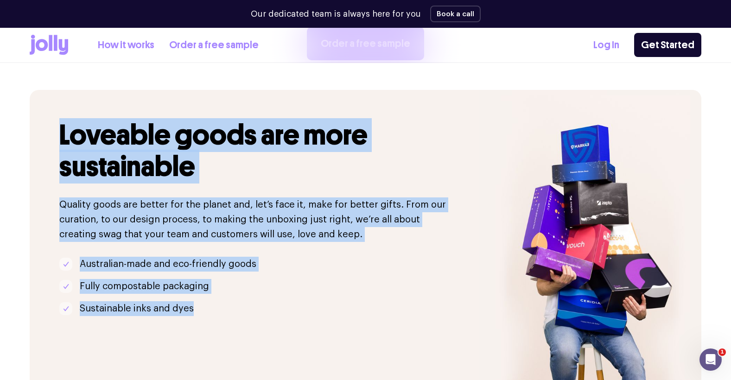
drag, startPoint x: 62, startPoint y: 114, endPoint x: 253, endPoint y: 298, distance: 265.2
click at [253, 298] on div "Loveable goods are more sustainable Quality goods are better for the planet and…" at bounding box center [254, 241] width 449 height 302
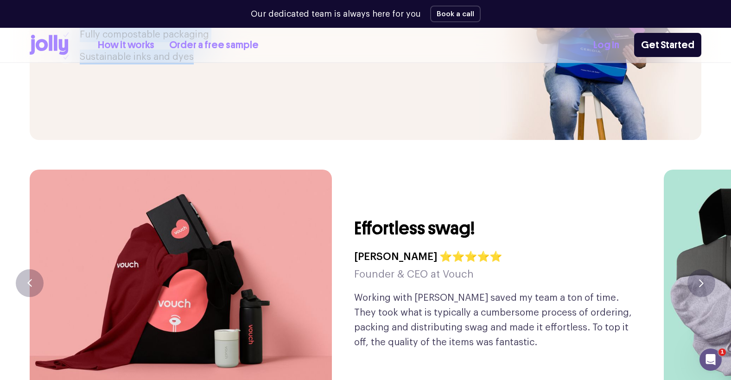
scroll to position [2174, 0]
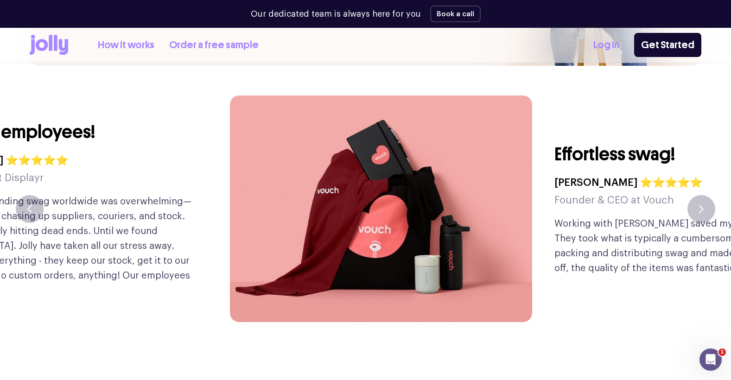
drag, startPoint x: 356, startPoint y: 133, endPoint x: 617, endPoint y: 217, distance: 274.1
click at [615, 217] on div "Effortless swag! Gary Zurnamer ⭐⭐⭐⭐⭐ Founder & CEO at Vouch Working with Jolly …" at bounding box center [694, 208] width 280 height 227
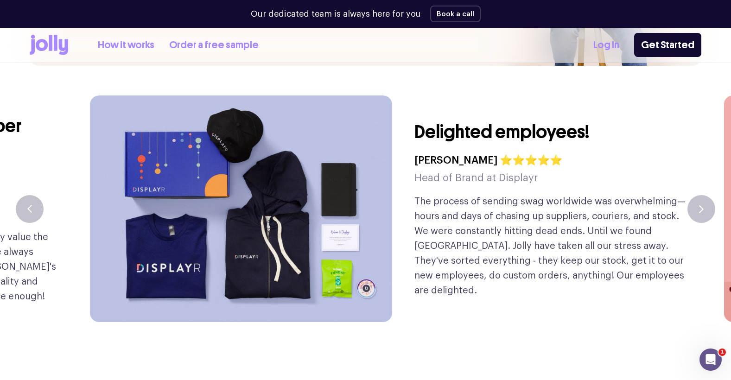
drag, startPoint x: 331, startPoint y: 215, endPoint x: 631, endPoint y: 201, distance: 299.7
click at [617, 201] on div "Delighted employees! Natalie Brown ⭐⭐⭐⭐⭐ Head of Brand at Displayr The process …" at bounding box center [392, 208] width 604 height 227
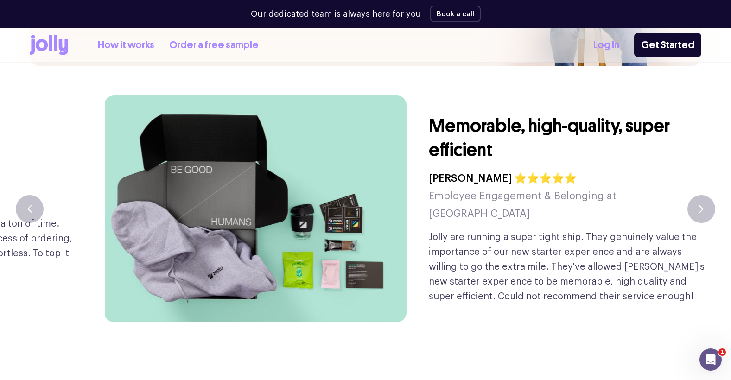
drag, startPoint x: 350, startPoint y: 158, endPoint x: 633, endPoint y: 155, distance: 282.7
click at [625, 155] on div "Memorable, high-quality, super efficient Eve Erickson ⭐⭐⭐⭐⭐ Employee Engagement…" at bounding box center [406, 208] width 604 height 227
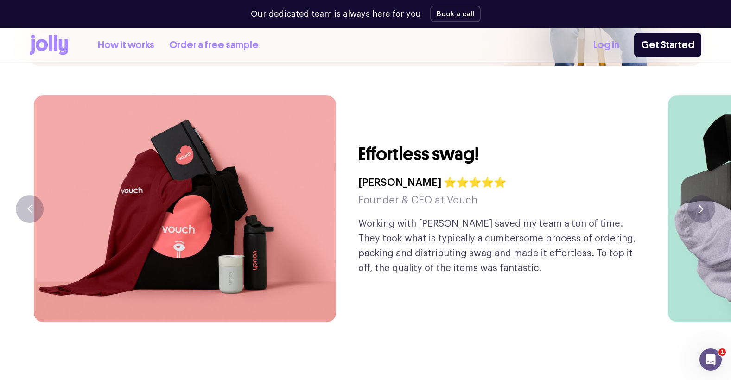
click at [418, 216] on p "Working with Jolly saved my team a ton of time. They took what is typically a c…" at bounding box center [498, 245] width 280 height 59
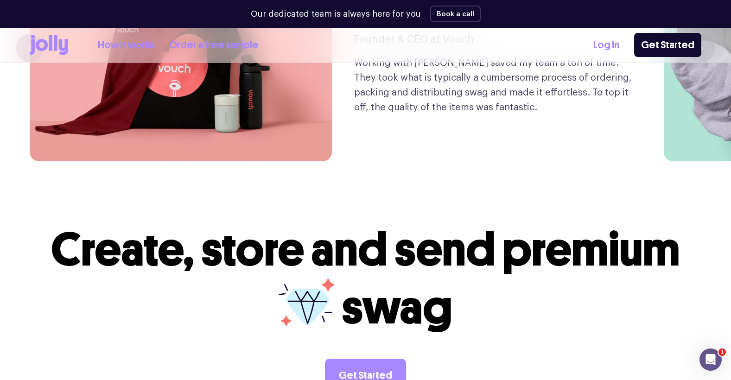
scroll to position [2370, 0]
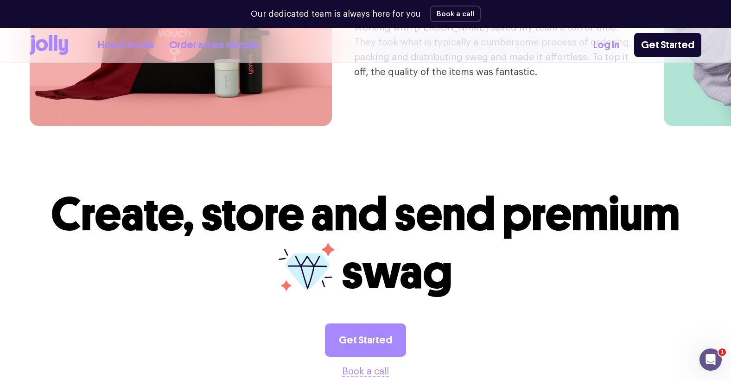
click at [237, 186] on span "Create, store and send premium" at bounding box center [365, 214] width 629 height 56
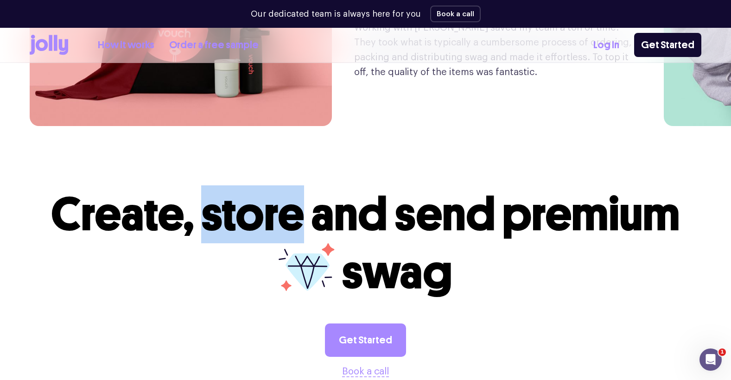
click at [237, 186] on span "Create, store and send premium" at bounding box center [365, 214] width 629 height 56
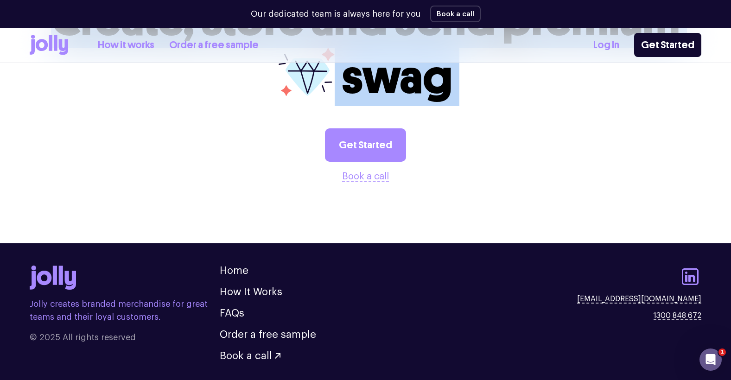
scroll to position [2578, 0]
